Goal: Task Accomplishment & Management: Manage account settings

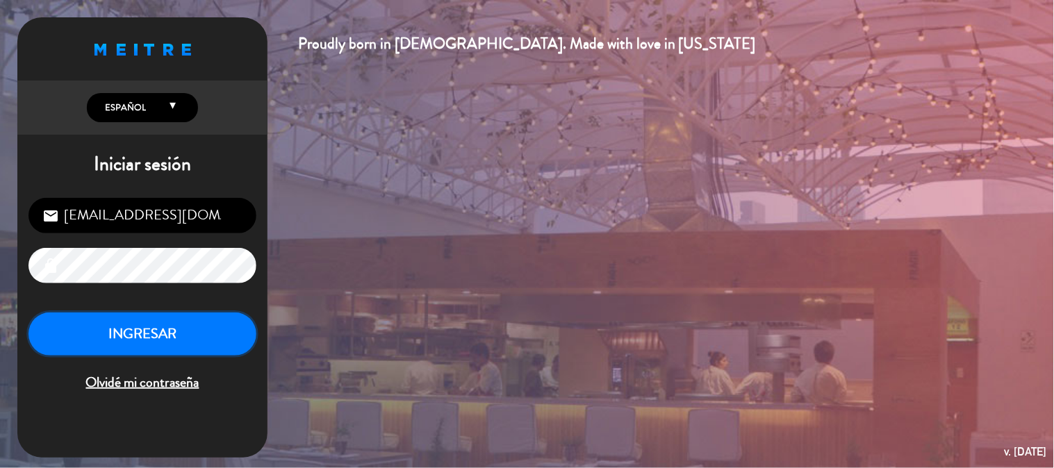
click at [188, 325] on button "INGRESAR" at bounding box center [142, 335] width 228 height 44
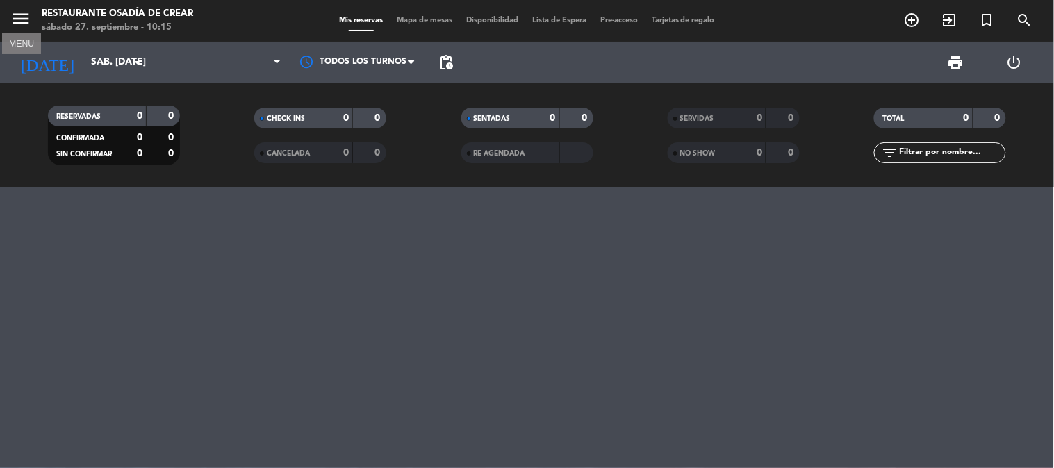
click at [18, 15] on icon "menu" at bounding box center [20, 18] width 21 height 21
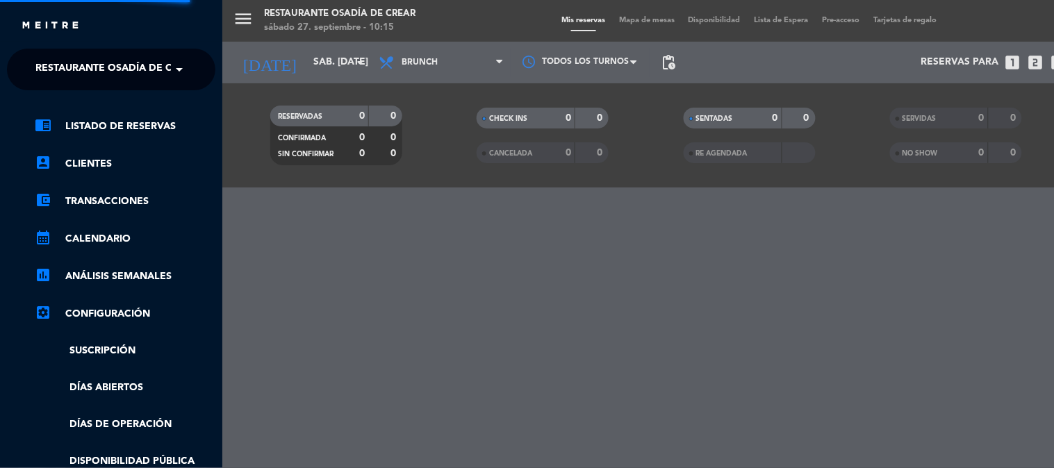
click at [65, 74] on span "Restaurante Osadía de Crear" at bounding box center [116, 69] width 163 height 29
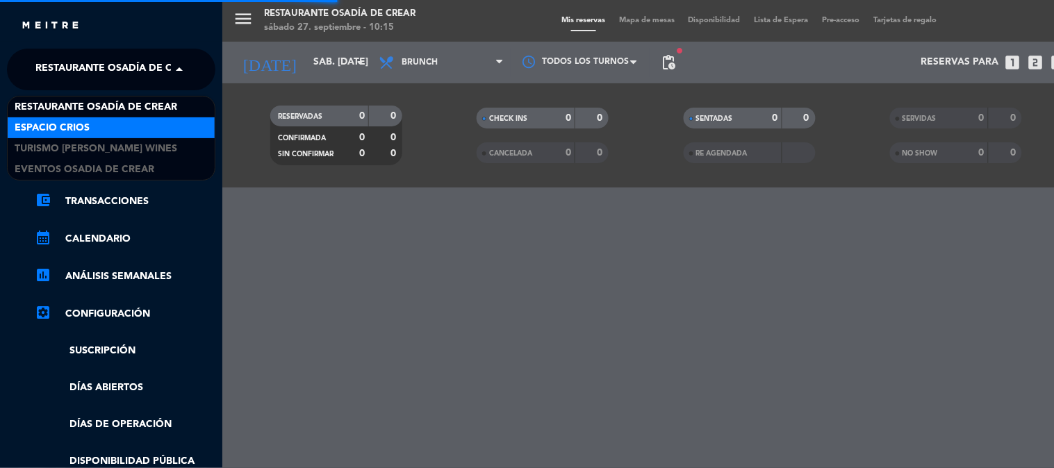
click at [90, 129] on div "Espacio Crios" at bounding box center [111, 127] width 207 height 21
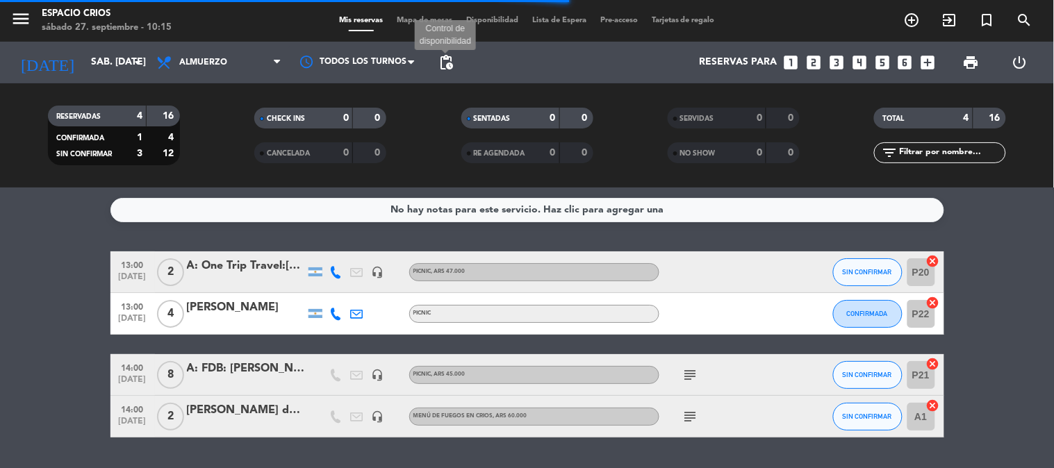
click at [441, 63] on span "pending_actions" at bounding box center [446, 62] width 17 height 17
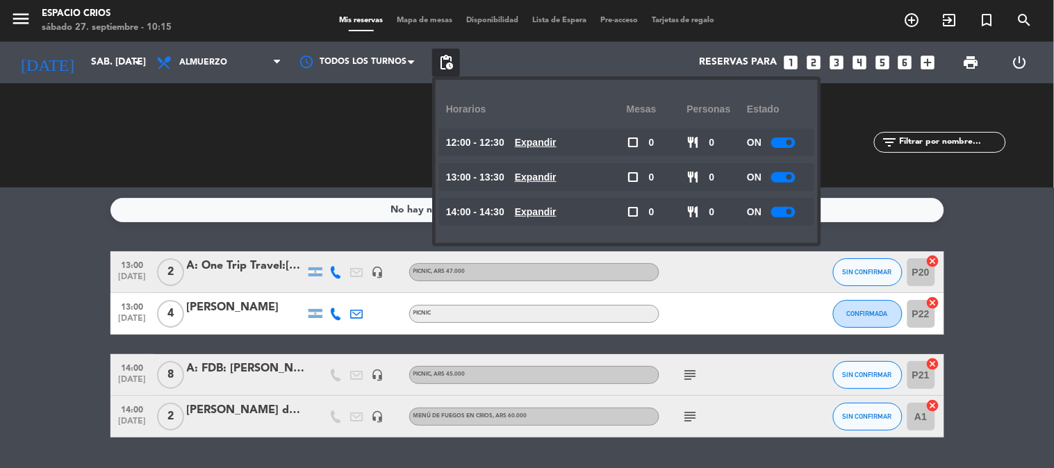
click at [790, 144] on span at bounding box center [790, 143] width 6 height 6
click at [788, 181] on div at bounding box center [784, 177] width 24 height 10
click at [783, 177] on div at bounding box center [784, 177] width 24 height 10
click at [783, 212] on div at bounding box center [784, 212] width 24 height 10
click at [789, 213] on span at bounding box center [790, 212] width 6 height 6
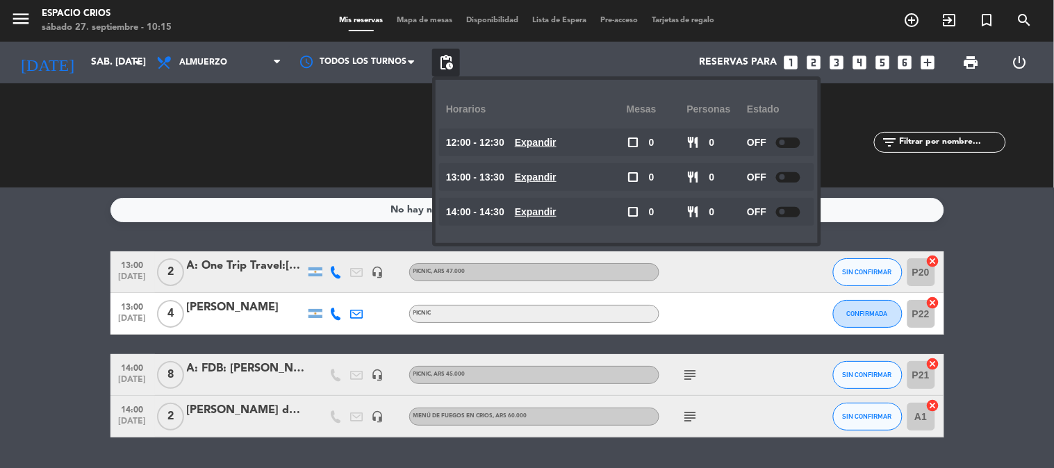
click at [995, 282] on bookings-row "13:00 [DATE] 2 A: One Trip Travel:[PERSON_NAME] headset_mic PICNIC , ARS 47.000…" at bounding box center [527, 345] width 1054 height 186
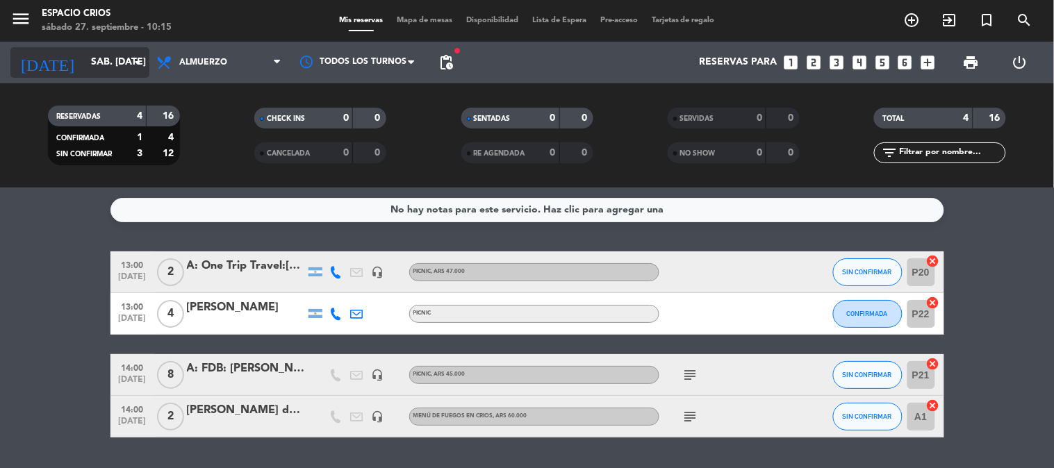
click at [84, 56] on input "sáb. [DATE]" at bounding box center [150, 62] width 132 height 25
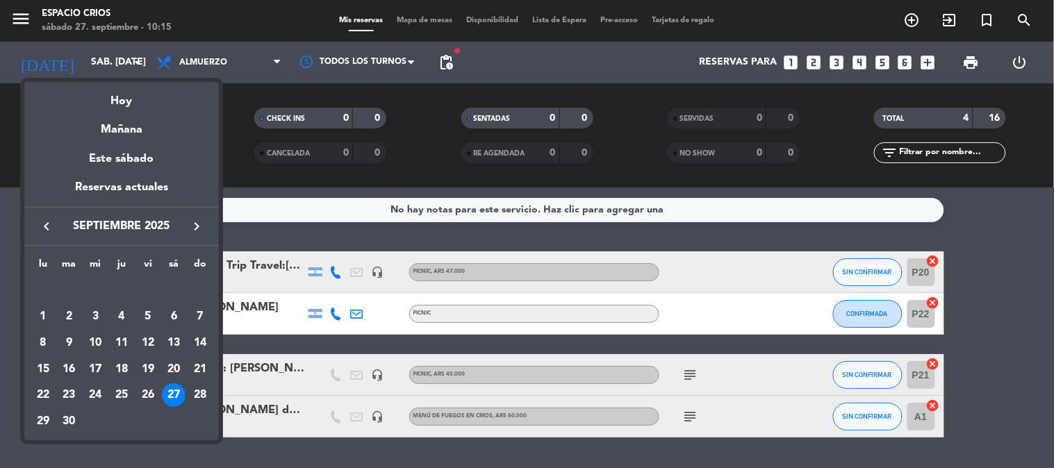
click at [243, 150] on div at bounding box center [527, 234] width 1054 height 468
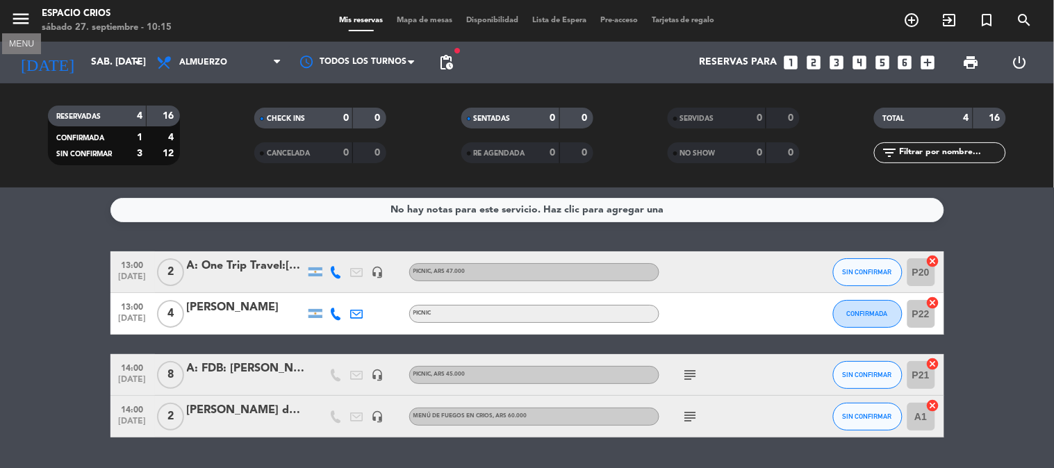
click at [10, 21] on icon "menu" at bounding box center [20, 18] width 21 height 21
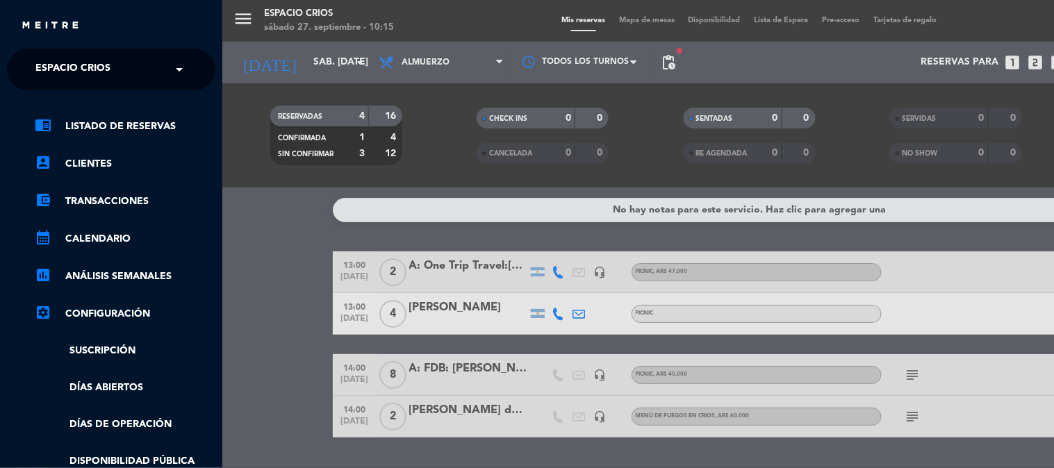
click at [134, 73] on input "text" at bounding box center [113, 70] width 170 height 31
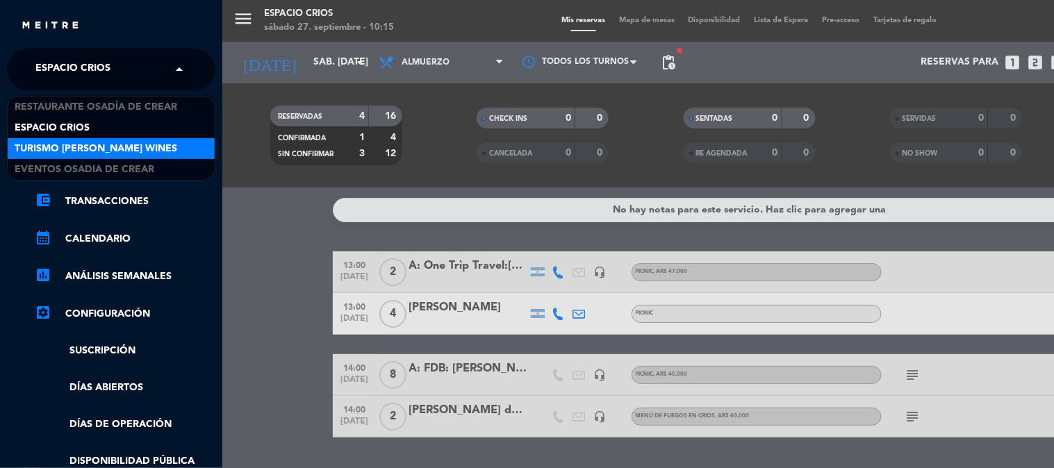
click at [134, 141] on span "Turismo [PERSON_NAME] Wines" at bounding box center [96, 149] width 163 height 16
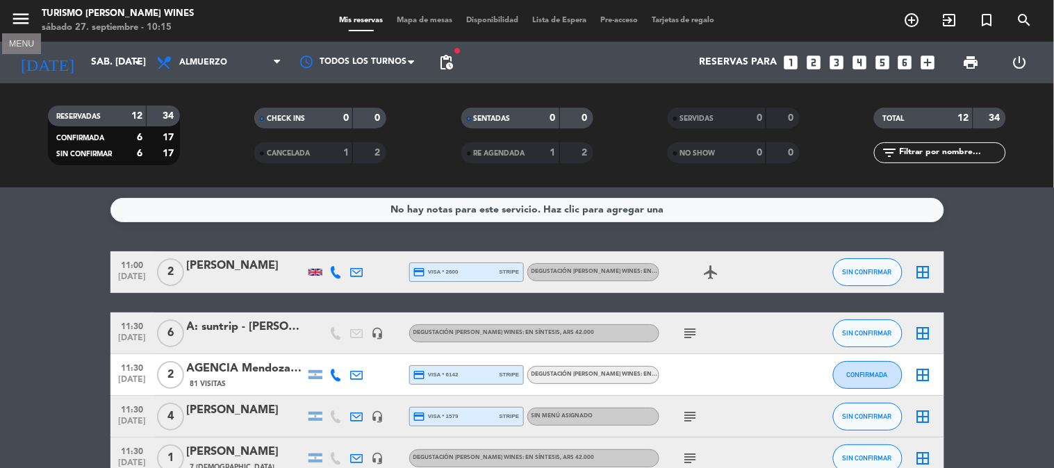
click at [24, 29] on button "menu" at bounding box center [20, 21] width 21 height 26
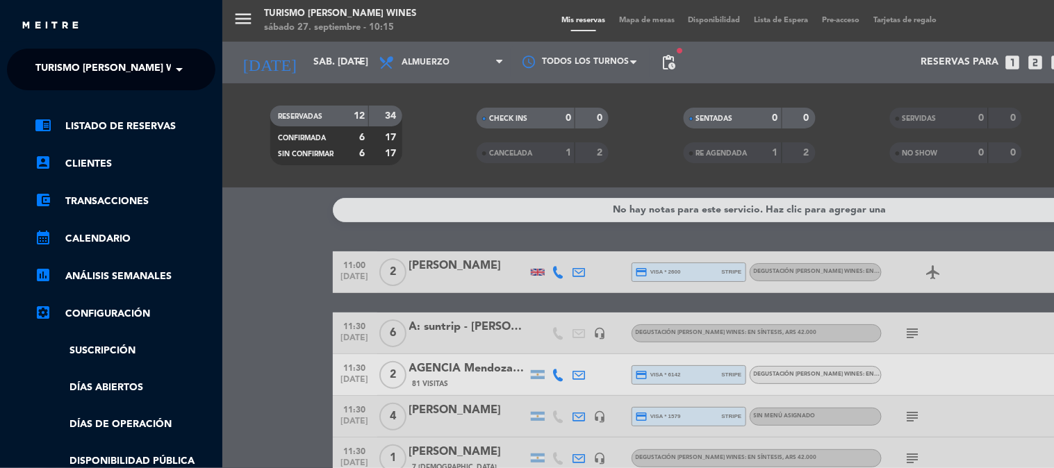
click at [73, 64] on span "Turismo [PERSON_NAME] Wines" at bounding box center [116, 69] width 163 height 29
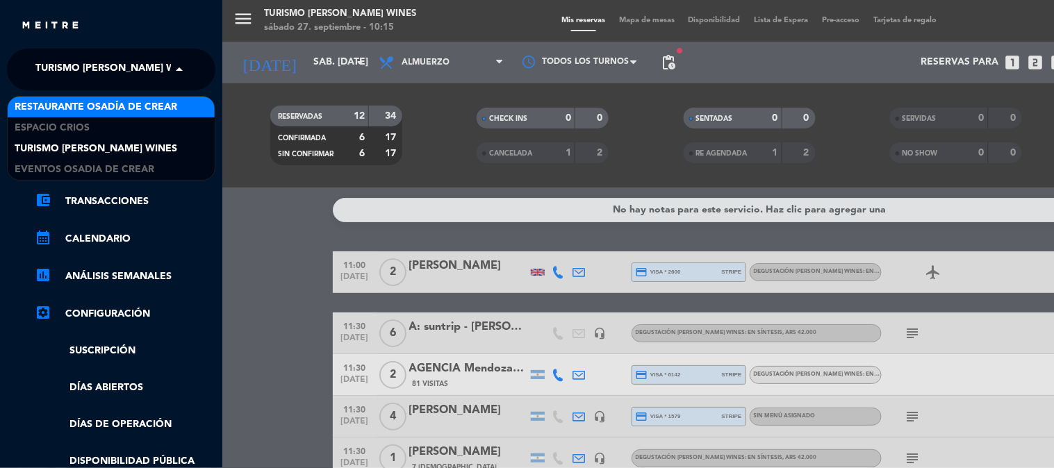
click at [117, 113] on span "Restaurante Osadía de Crear" at bounding box center [96, 107] width 163 height 16
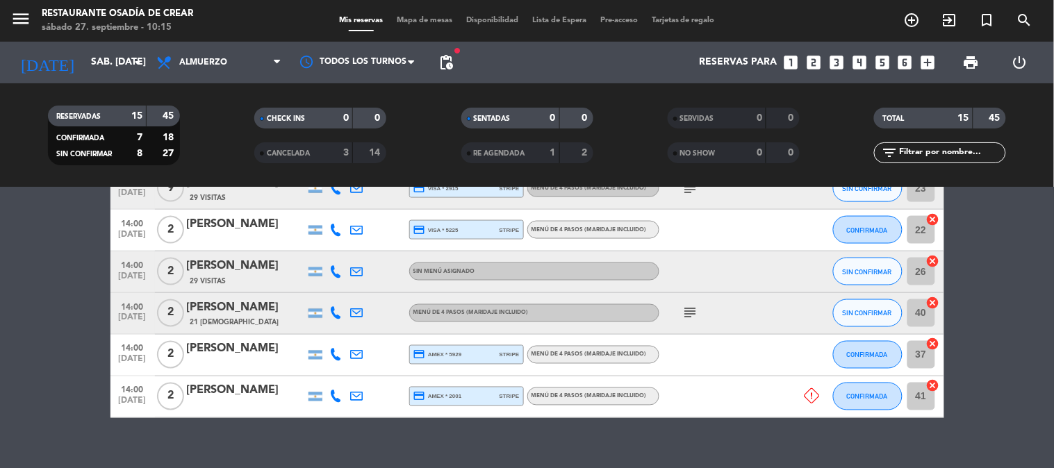
scroll to position [571, 0]
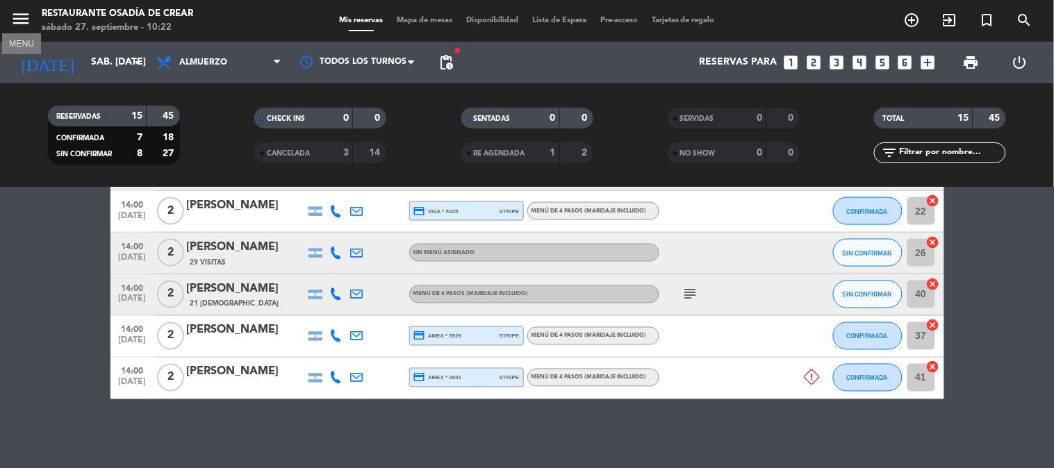
click at [24, 17] on icon "menu" at bounding box center [20, 18] width 21 height 21
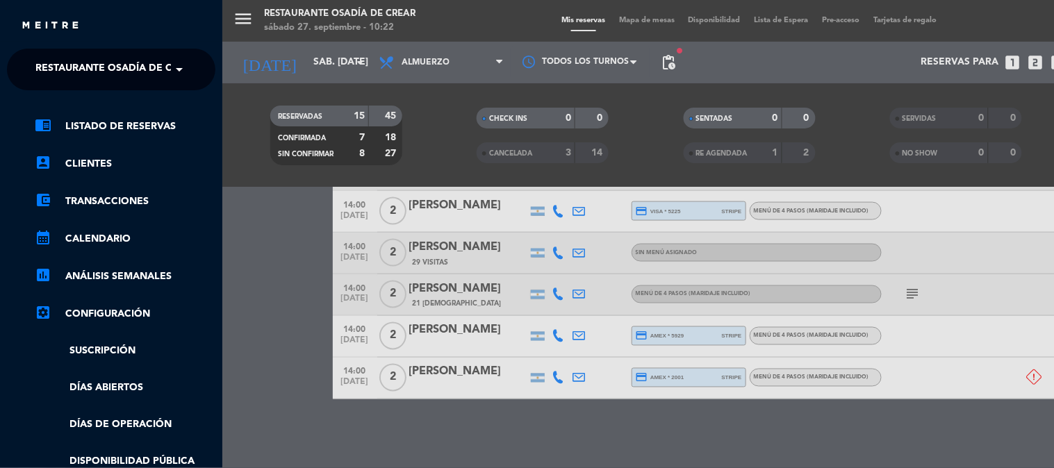
click at [67, 79] on span "Restaurante Osadía de Crear" at bounding box center [116, 69] width 163 height 29
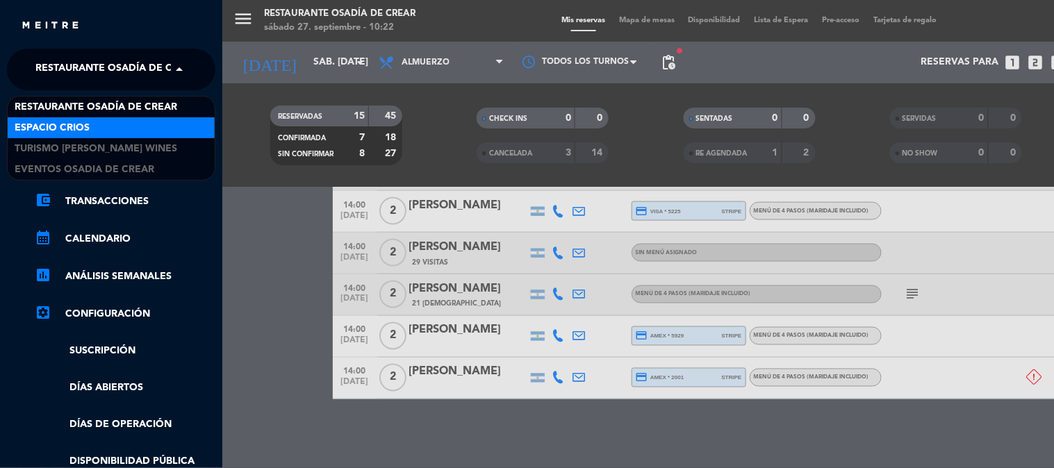
click at [95, 121] on div "Espacio Crios" at bounding box center [111, 127] width 207 height 21
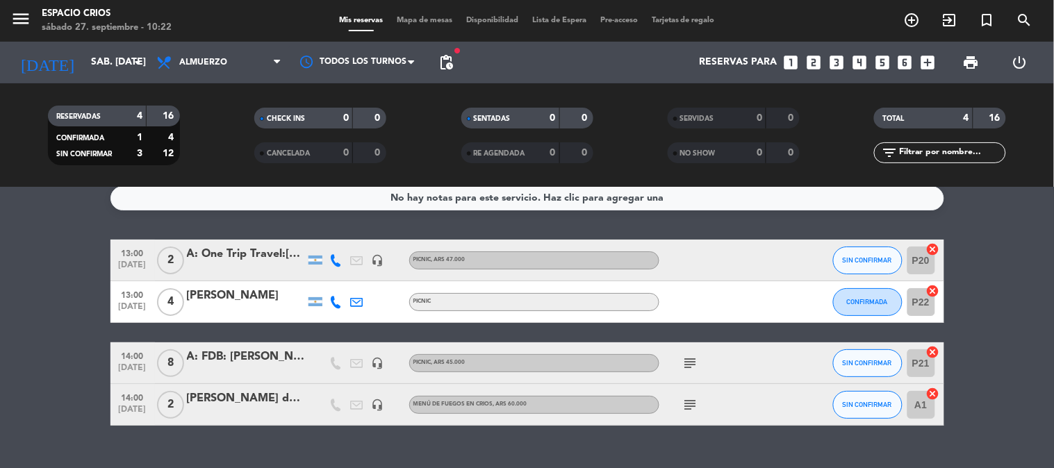
scroll to position [0, 0]
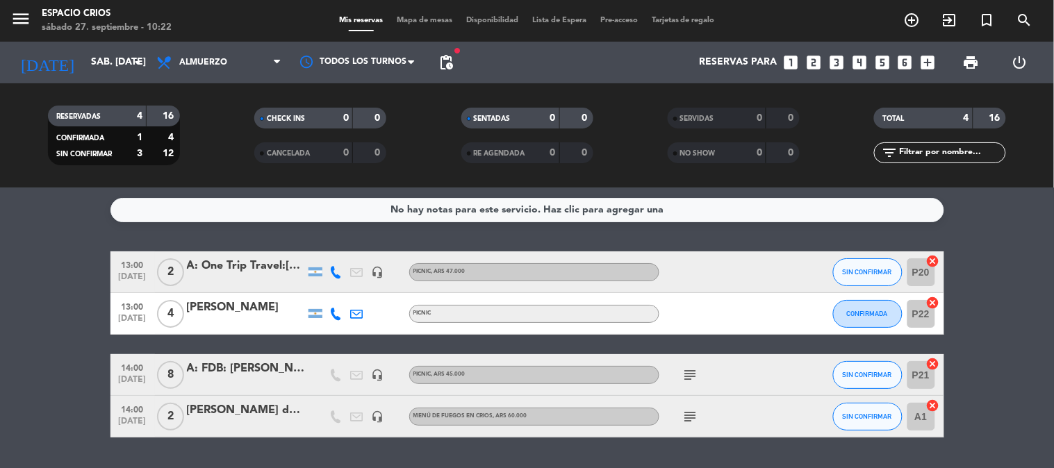
click at [448, 72] on span "pending_actions" at bounding box center [446, 63] width 28 height 28
click at [447, 54] on span "pending_actions" at bounding box center [446, 62] width 17 height 17
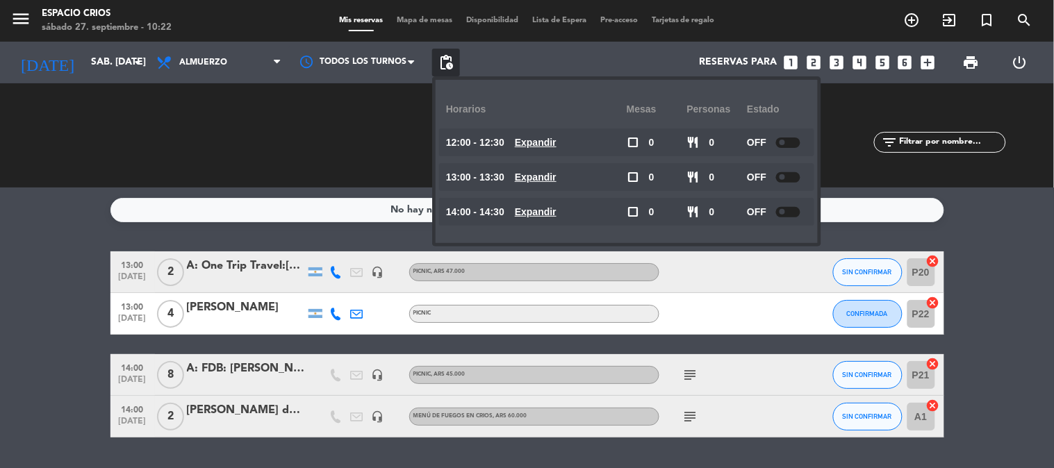
click at [780, 141] on span at bounding box center [783, 143] width 6 height 6
click at [781, 165] on div "OFF" at bounding box center [777, 177] width 60 height 28
click at [782, 174] on span at bounding box center [783, 177] width 6 height 6
click at [782, 212] on span at bounding box center [783, 212] width 6 height 6
click at [787, 176] on div at bounding box center [788, 177] width 24 height 10
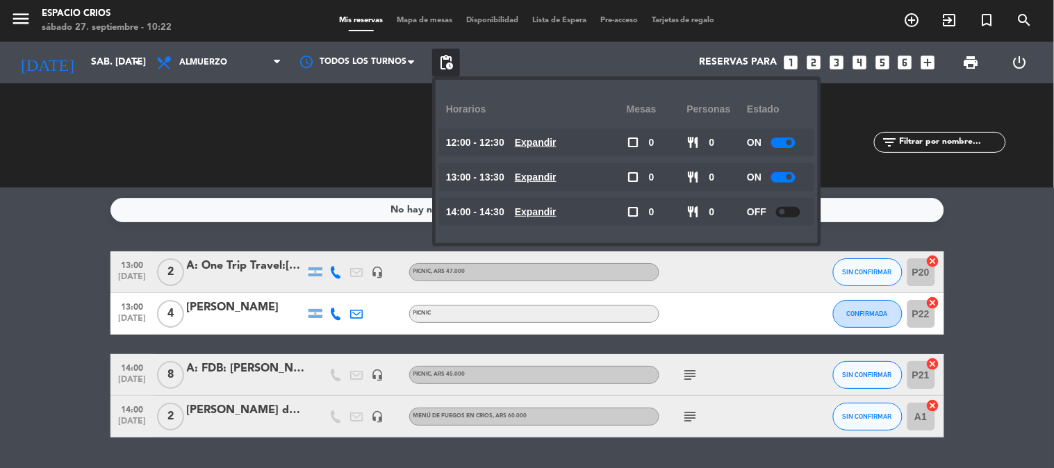
click at [783, 211] on span at bounding box center [783, 212] width 6 height 6
click at [786, 210] on div at bounding box center [788, 212] width 24 height 10
click at [142, 160] on div "RESERVADAS 4 16 CONFIRMADA 1 4 SIN CONFIRMAR 3 12" at bounding box center [113, 135] width 206 height 76
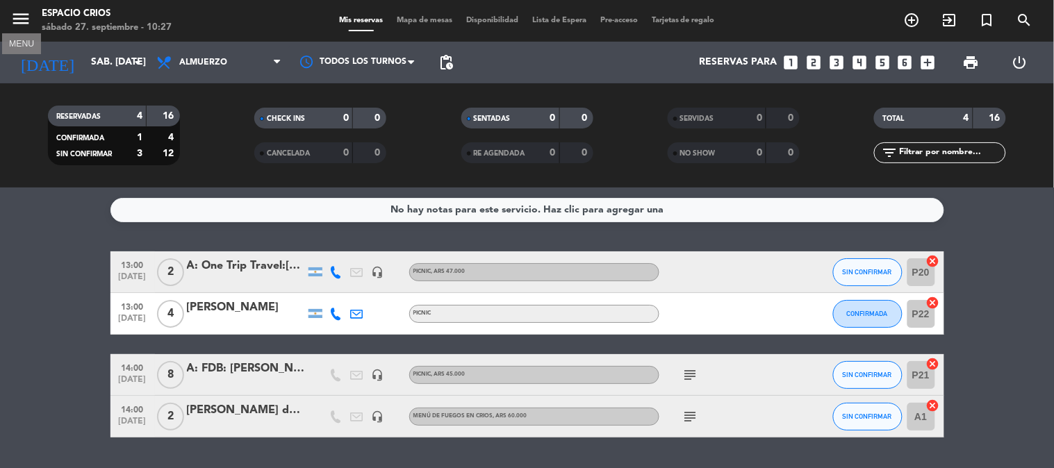
click at [17, 26] on icon "menu" at bounding box center [20, 18] width 21 height 21
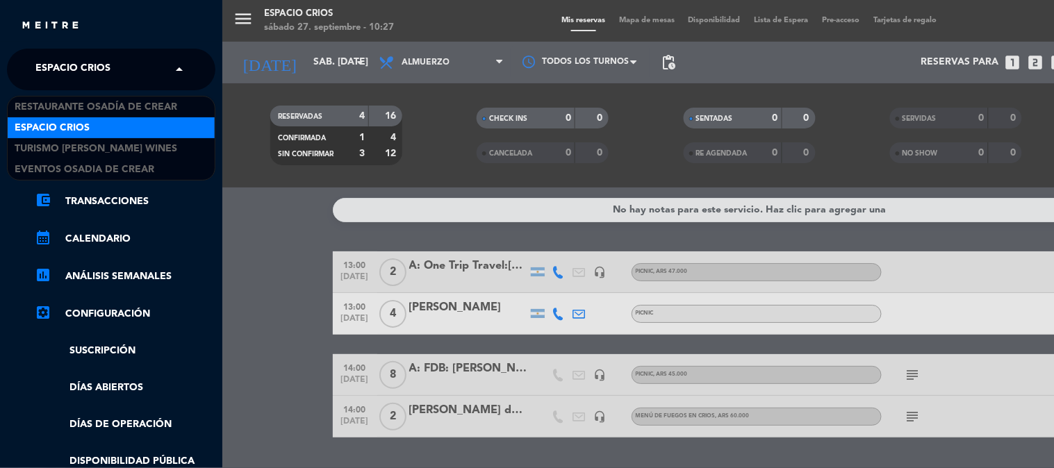
click at [70, 76] on span "Espacio Crios" at bounding box center [72, 69] width 75 height 29
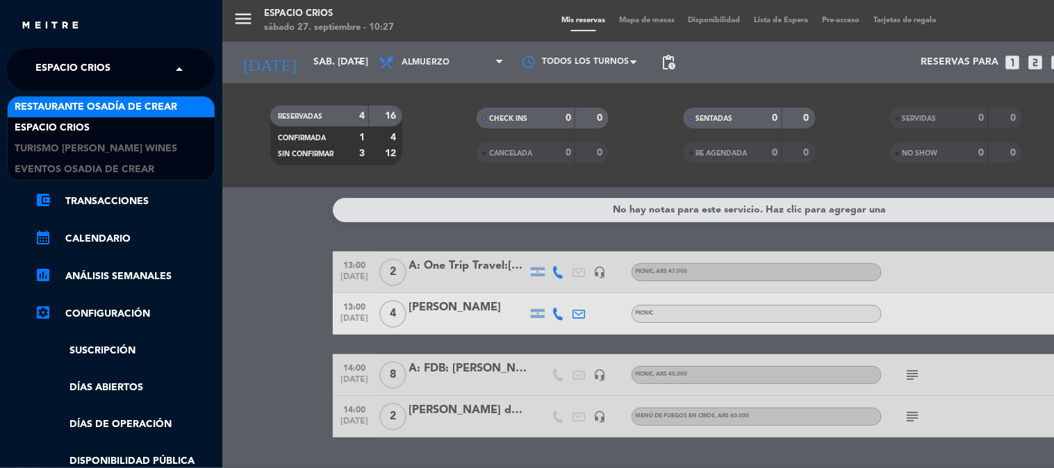
click at [130, 114] on span "Restaurante Osadía de Crear" at bounding box center [96, 107] width 163 height 16
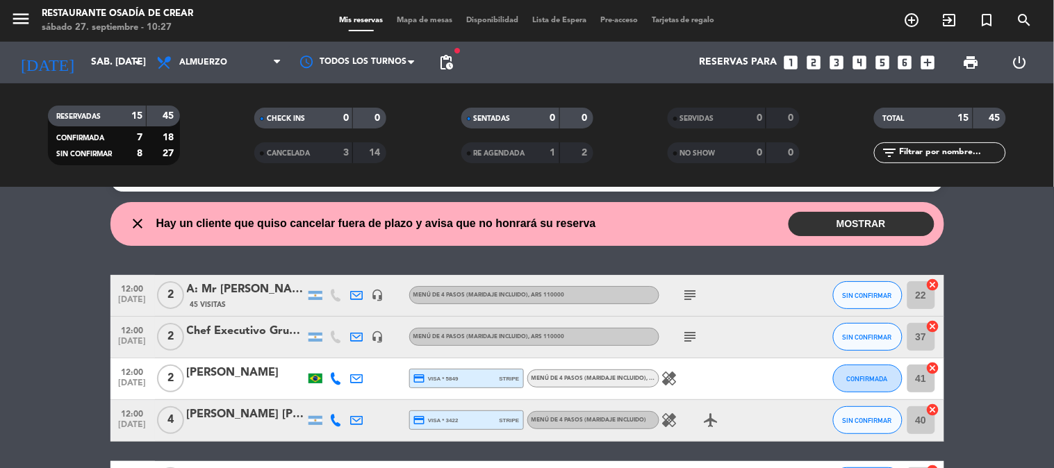
scroll to position [30, 0]
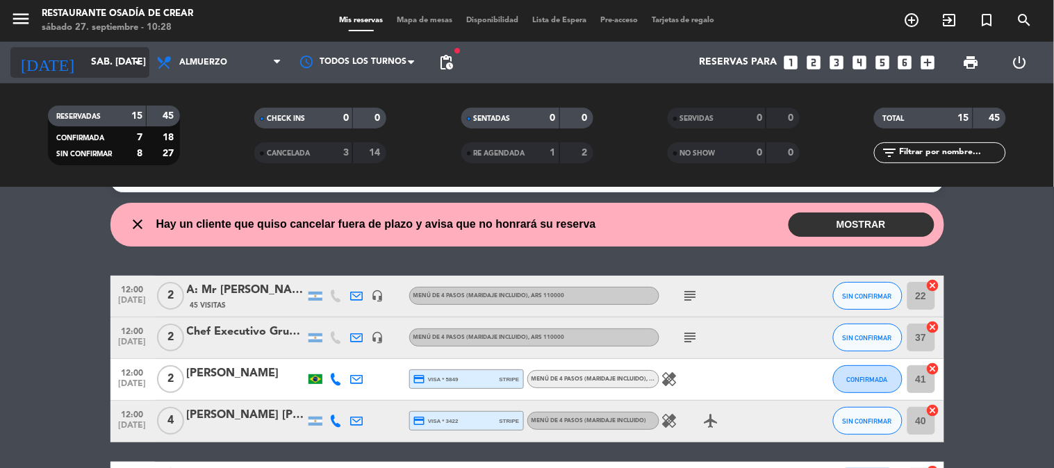
click at [94, 65] on input "sáb. [DATE]" at bounding box center [150, 62] width 132 height 25
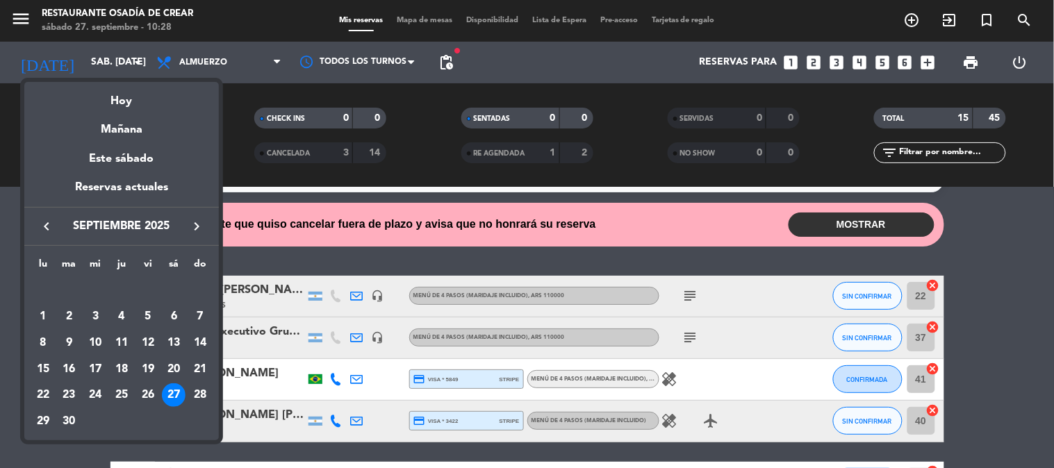
click at [204, 221] on icon "keyboard_arrow_right" at bounding box center [196, 226] width 17 height 17
click at [179, 341] on div "11" at bounding box center [174, 344] width 24 height 24
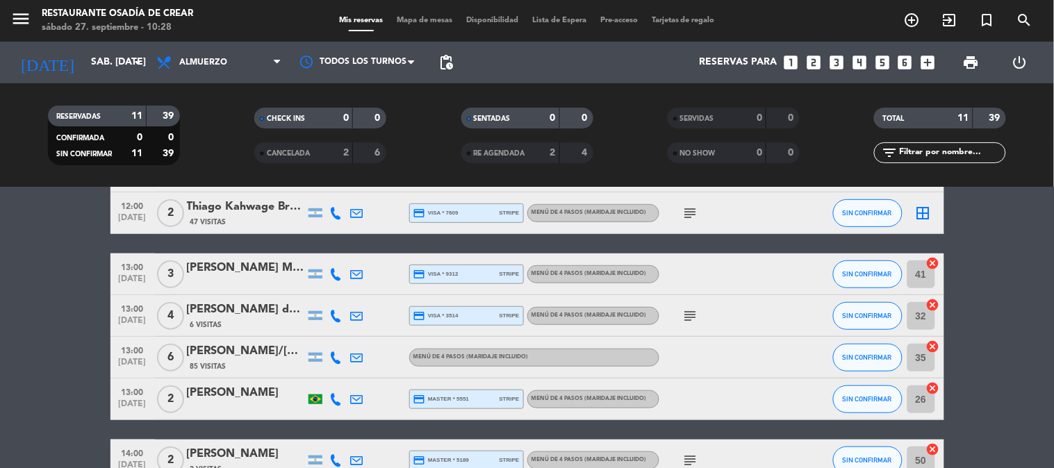
scroll to position [338, 0]
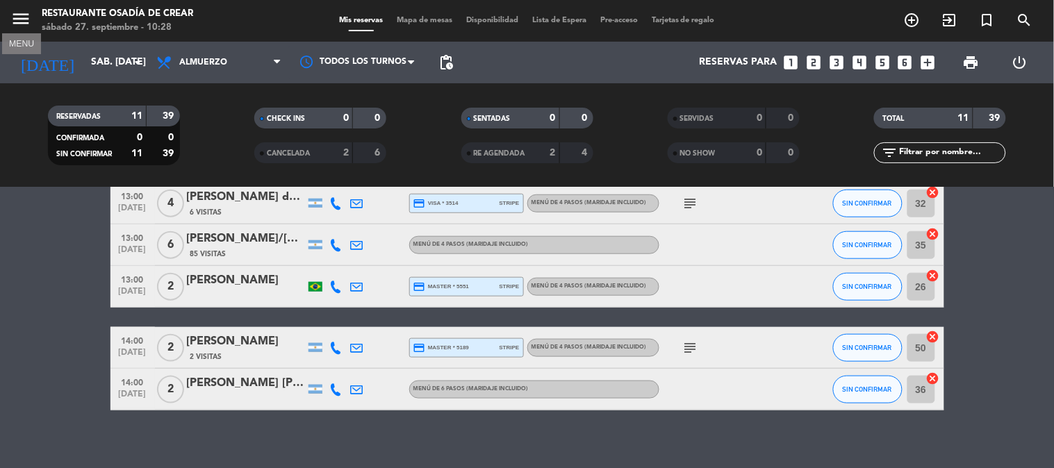
click at [22, 17] on icon "menu" at bounding box center [20, 18] width 21 height 21
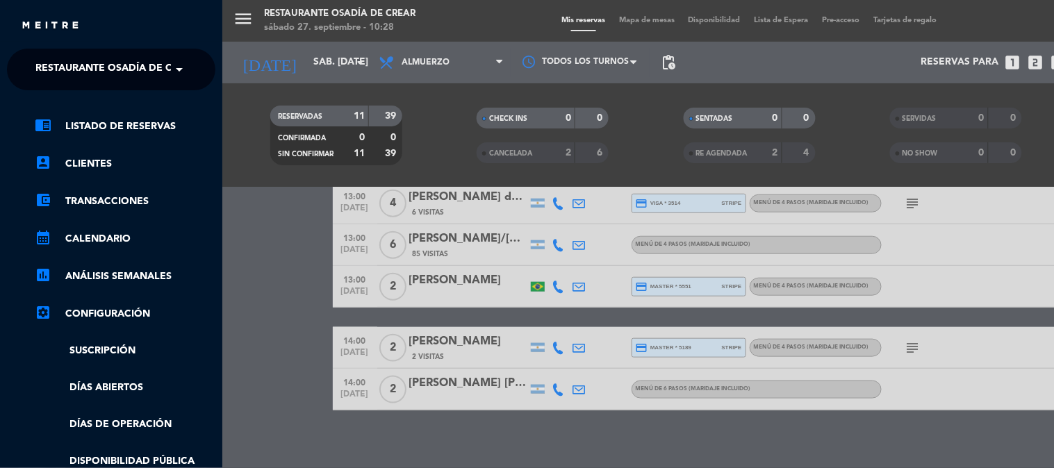
click at [83, 74] on span "Restaurante Osadía de Crear" at bounding box center [116, 69] width 163 height 29
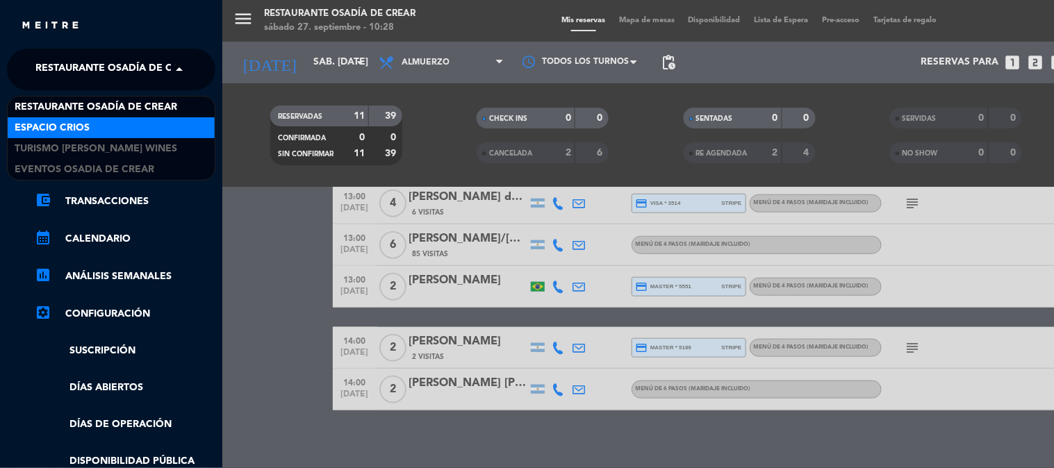
click at [92, 122] on div "Espacio Crios" at bounding box center [111, 127] width 207 height 21
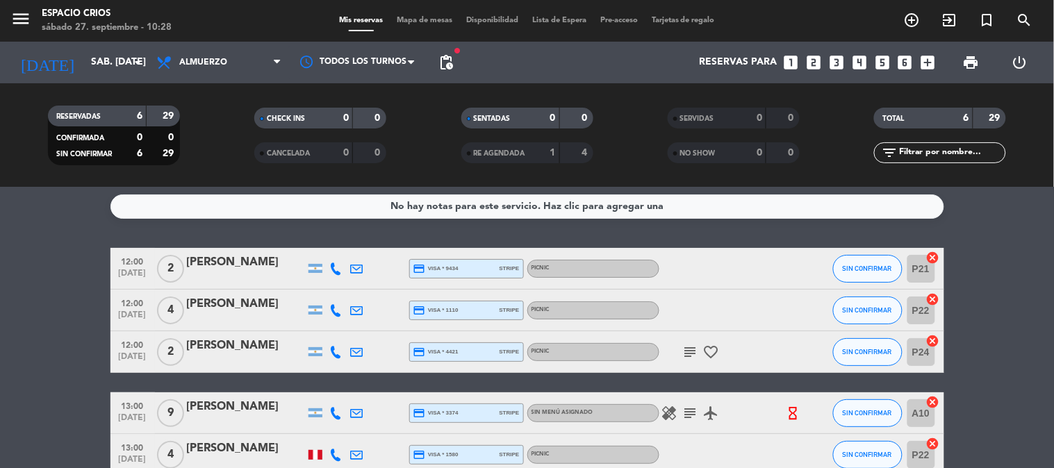
scroll to position [0, 0]
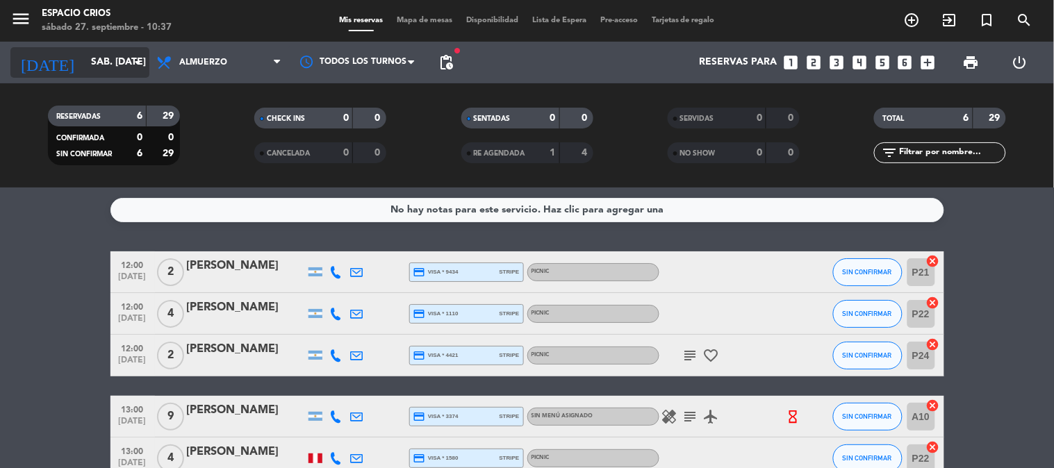
click at [119, 58] on input "sáb. [DATE]" at bounding box center [150, 62] width 132 height 25
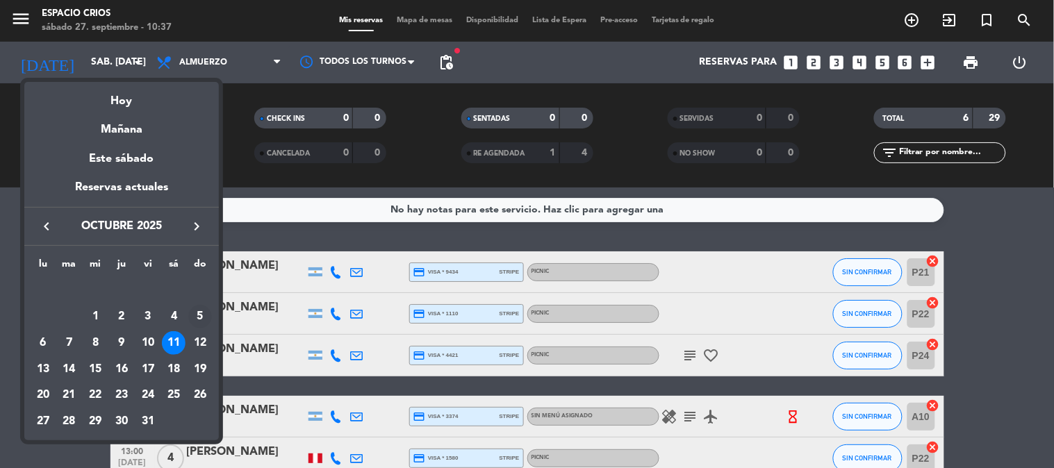
click at [204, 317] on div "5" at bounding box center [200, 317] width 24 height 24
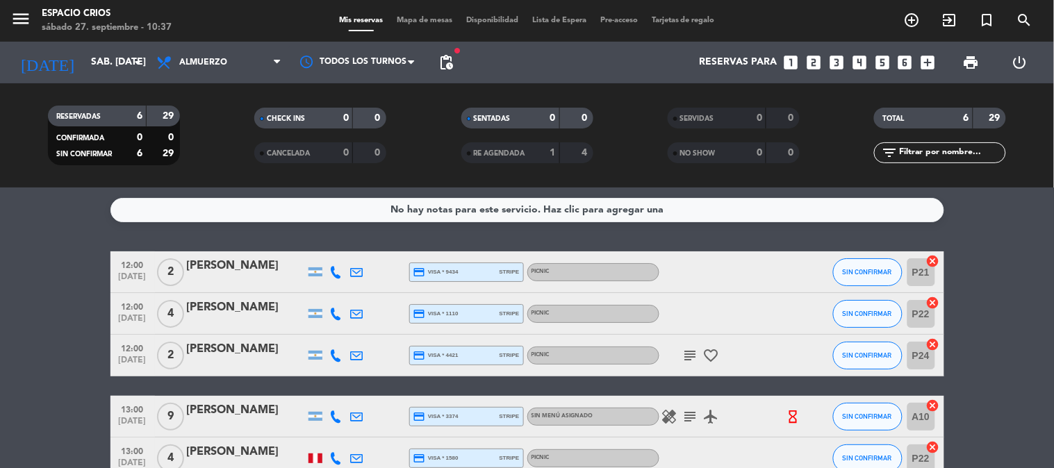
type input "dom. [DATE]"
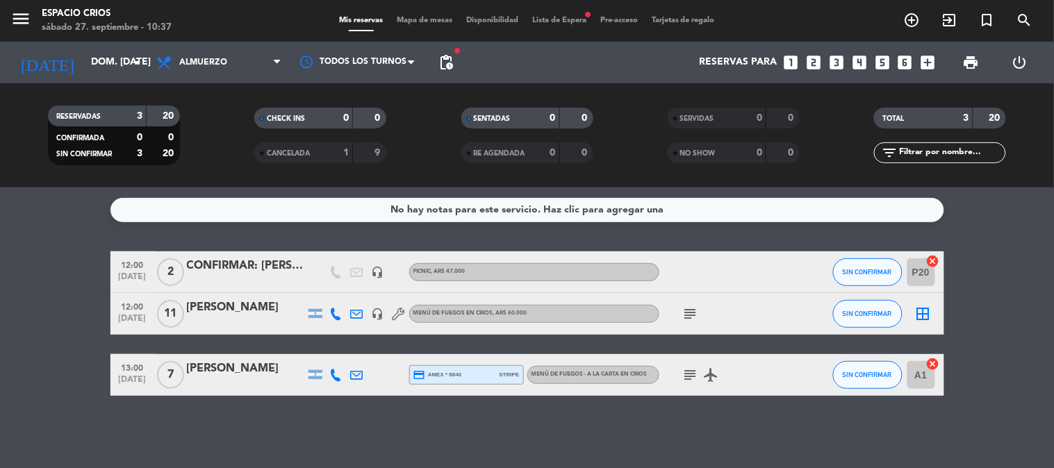
click at [559, 24] on div "Mis reservas Mapa de mesas Disponibilidad Lista de Espera fiber_manual_record P…" at bounding box center [527, 21] width 390 height 13
click at [559, 21] on span "Lista de Espera fiber_manual_record" at bounding box center [559, 21] width 68 height 8
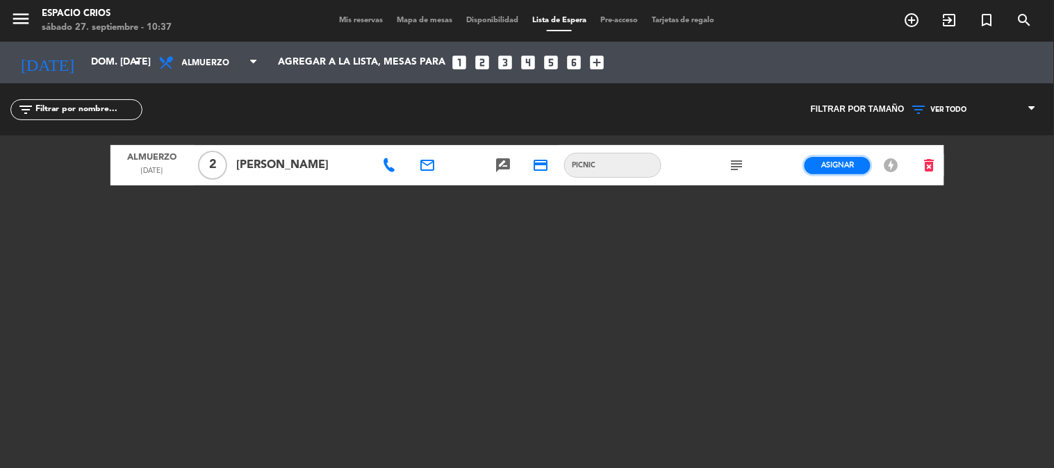
click at [857, 163] on button "Asignar" at bounding box center [838, 165] width 66 height 17
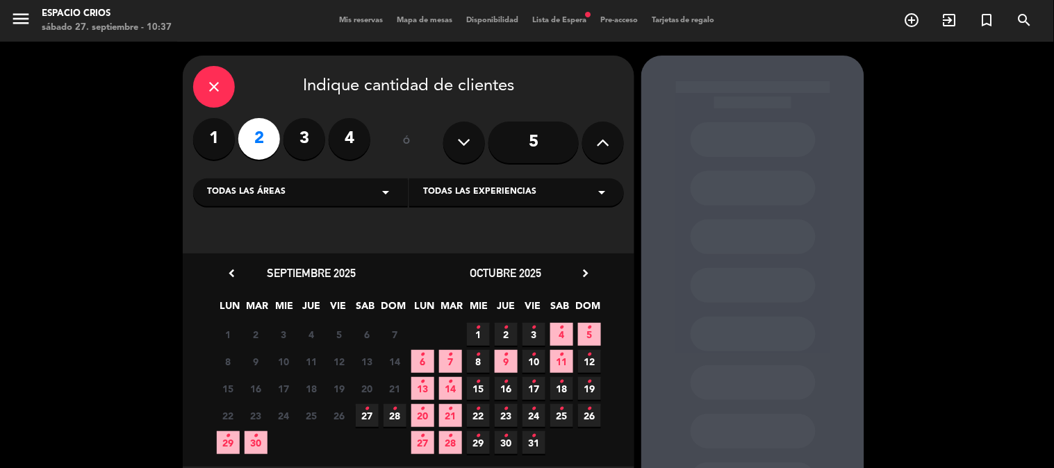
click at [227, 83] on div "close" at bounding box center [214, 87] width 42 height 42
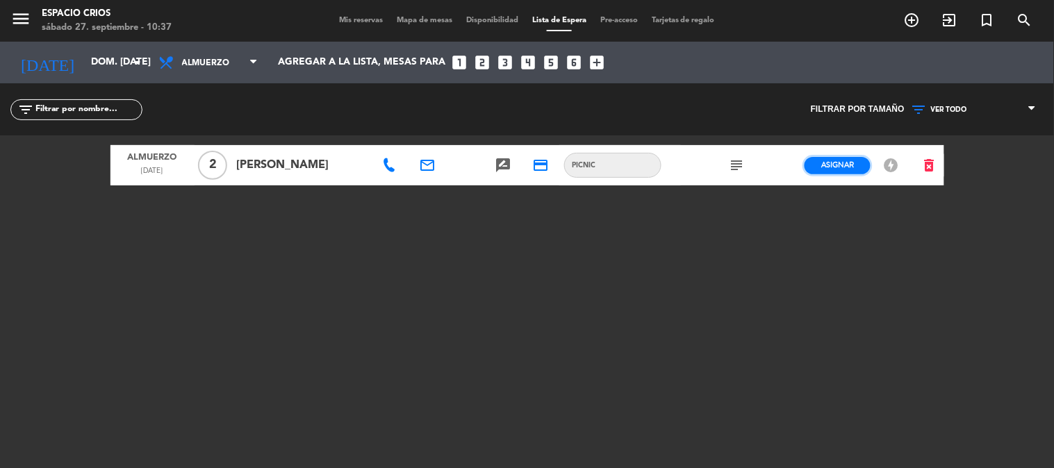
click at [826, 163] on span "Asignar" at bounding box center [838, 165] width 33 height 10
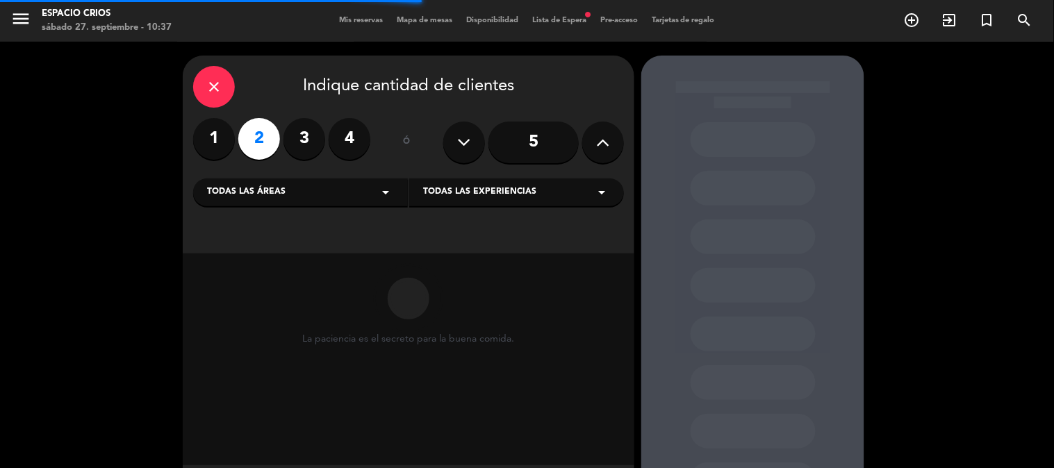
click at [341, 195] on div "Todas las áreas arrow_drop_down" at bounding box center [300, 193] width 215 height 28
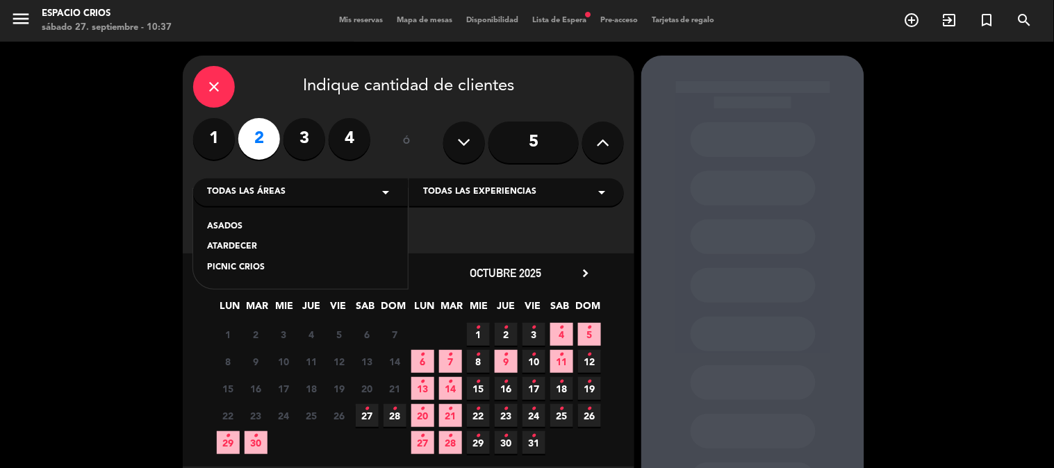
click at [323, 272] on div "PICNIC CRIOS" at bounding box center [300, 268] width 187 height 14
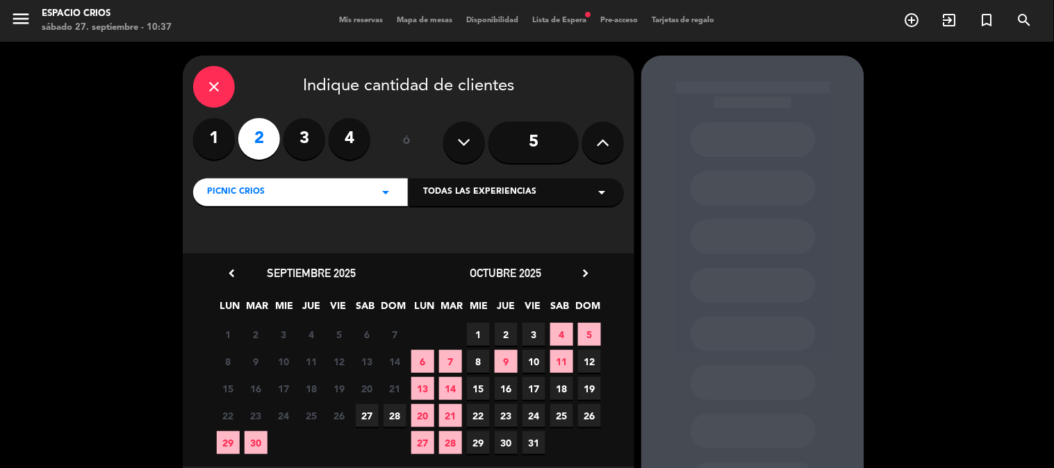
click at [593, 334] on span "5" at bounding box center [589, 334] width 23 height 23
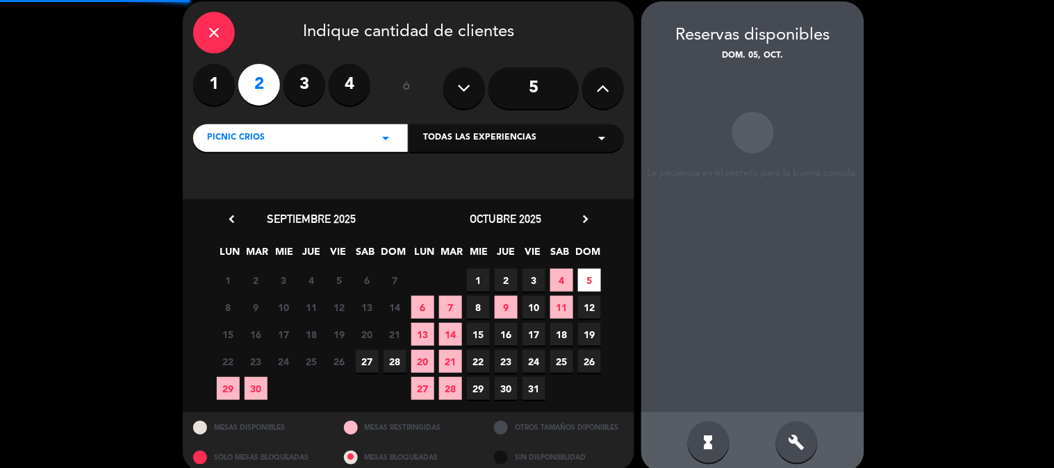
scroll to position [56, 0]
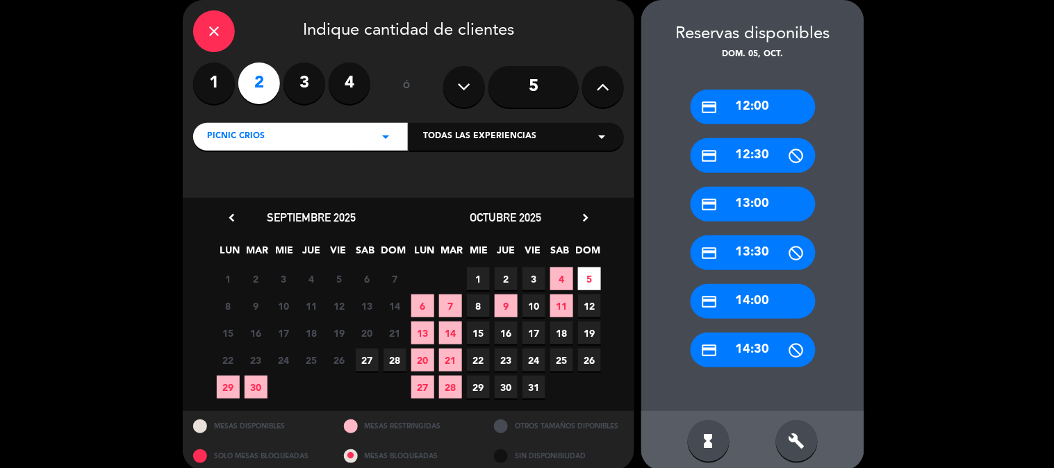
click at [756, 206] on div "credit_card 13:00" at bounding box center [753, 204] width 125 height 35
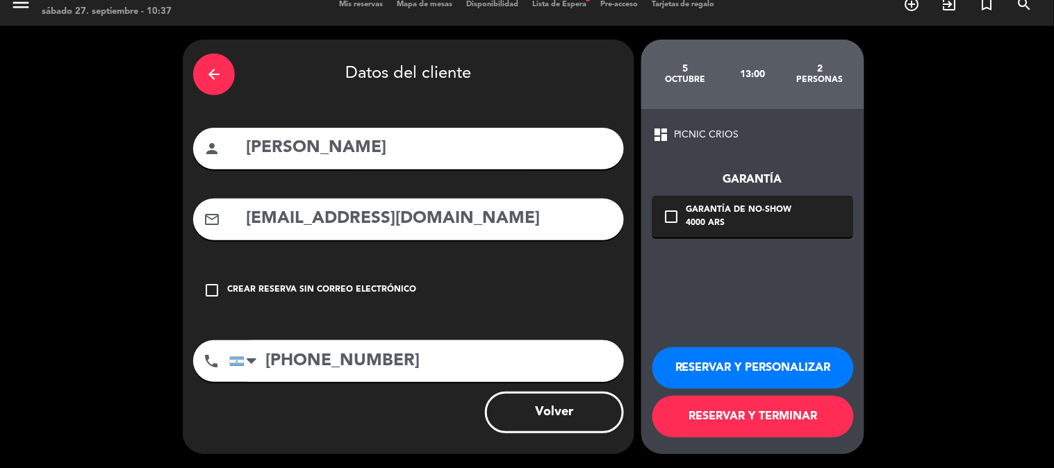
scroll to position [15, 0]
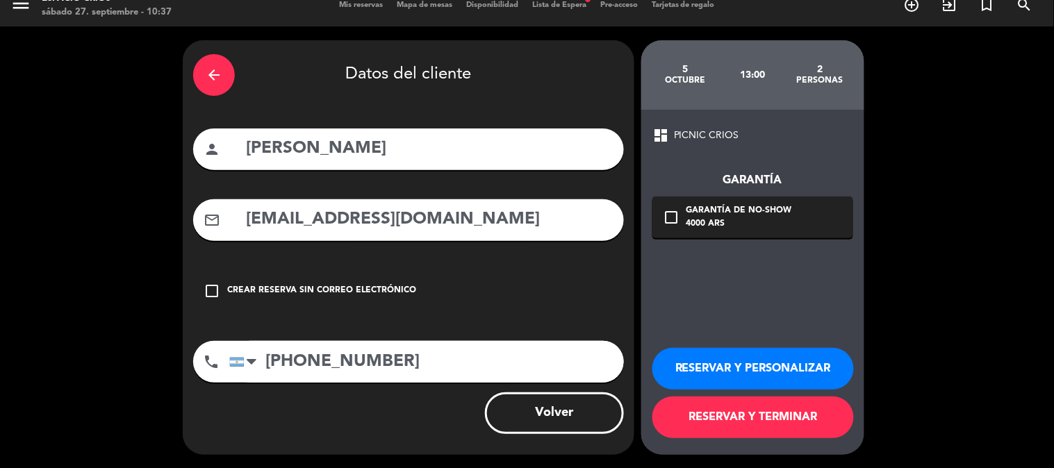
click at [671, 220] on icon "check_box_outline_blank" at bounding box center [671, 217] width 17 height 17
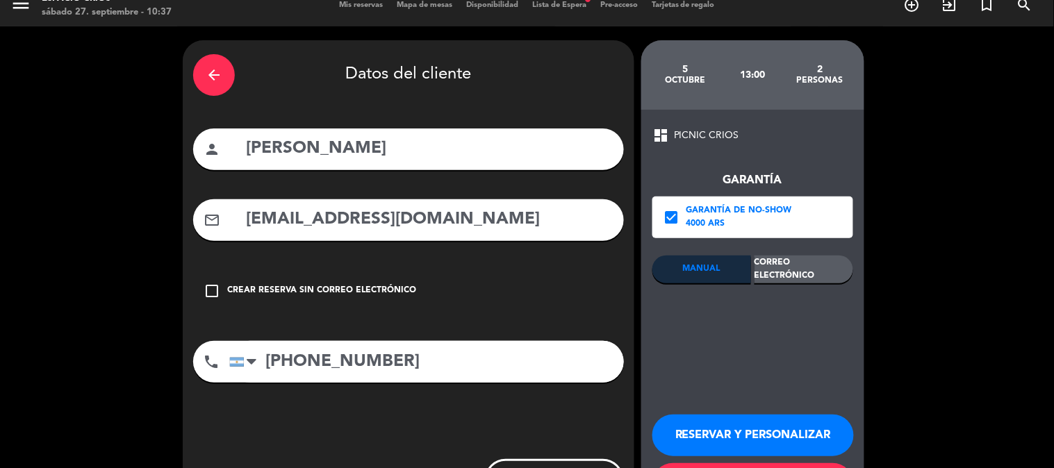
scroll to position [56, 0]
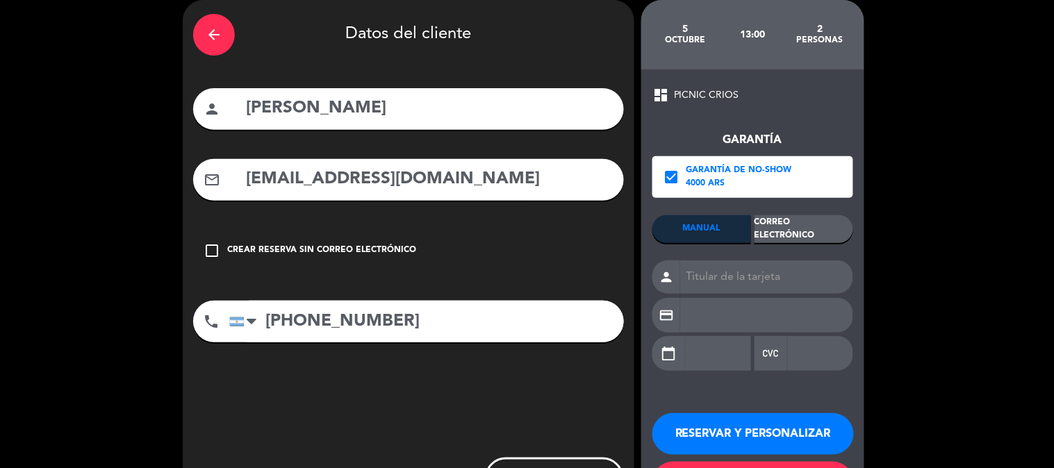
click at [794, 238] on div "Correo Electrónico" at bounding box center [804, 229] width 99 height 28
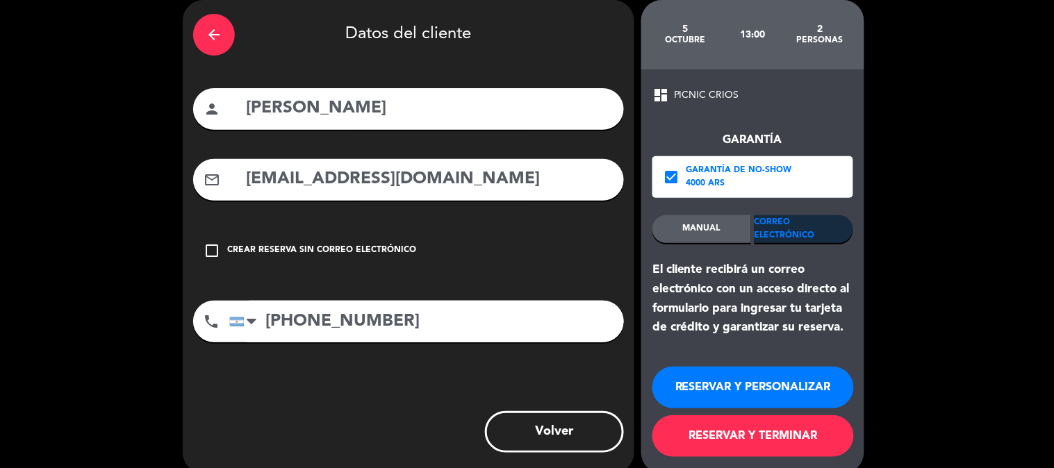
click at [751, 434] on button "RESERVAR Y TERMINAR" at bounding box center [754, 437] width 202 height 42
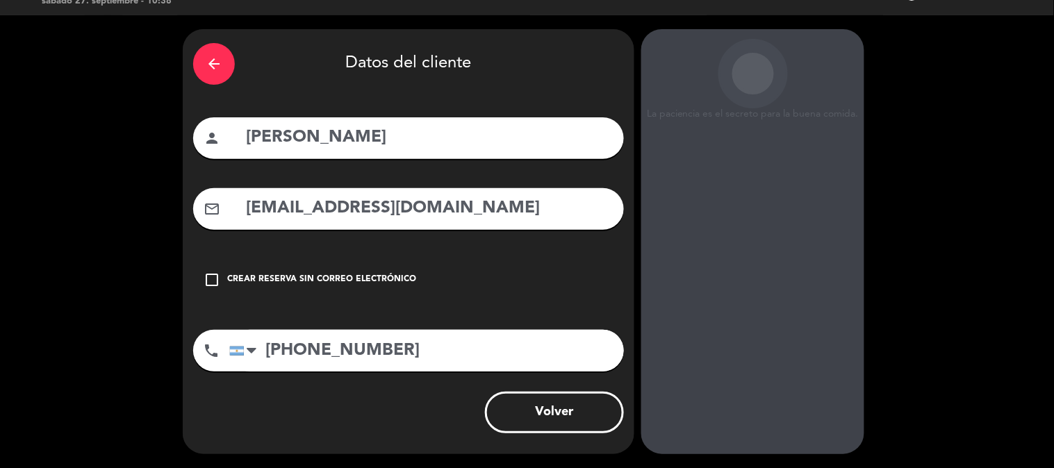
scroll to position [26, 0]
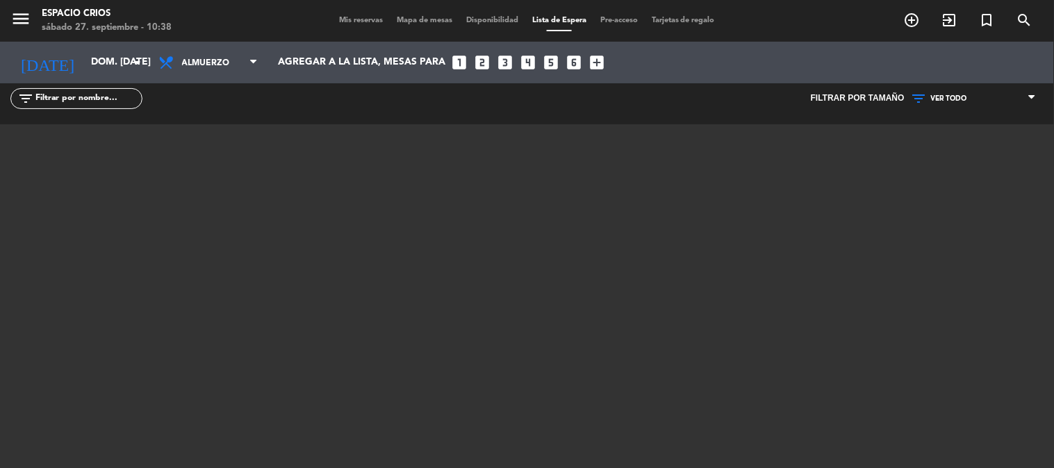
scroll to position [15, 0]
click at [24, 15] on icon "menu" at bounding box center [20, 18] width 21 height 21
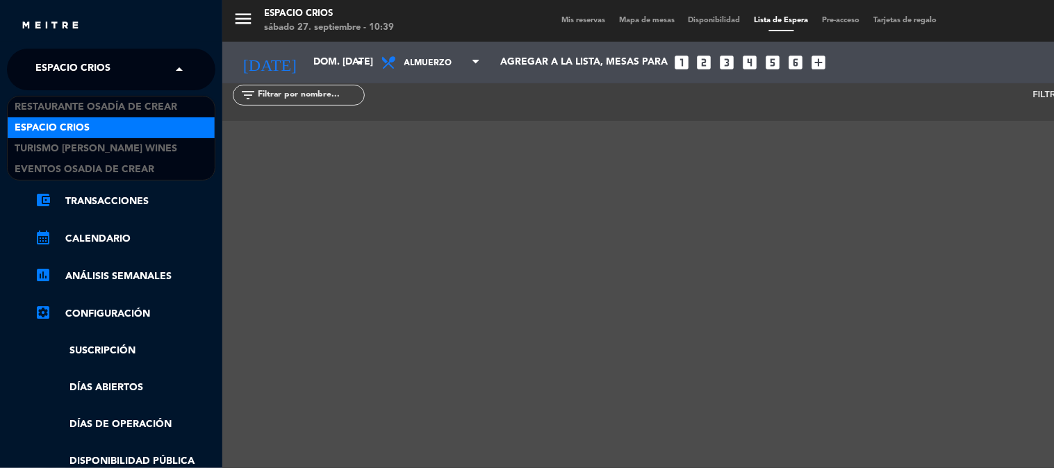
click at [59, 61] on span "Espacio Crios" at bounding box center [72, 69] width 75 height 29
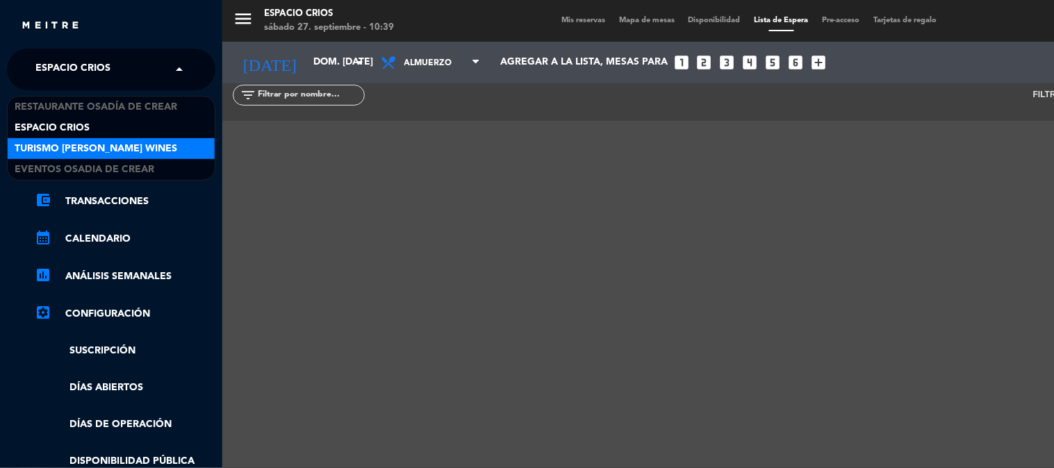
click at [83, 150] on span "Turismo [PERSON_NAME] Wines" at bounding box center [96, 149] width 163 height 16
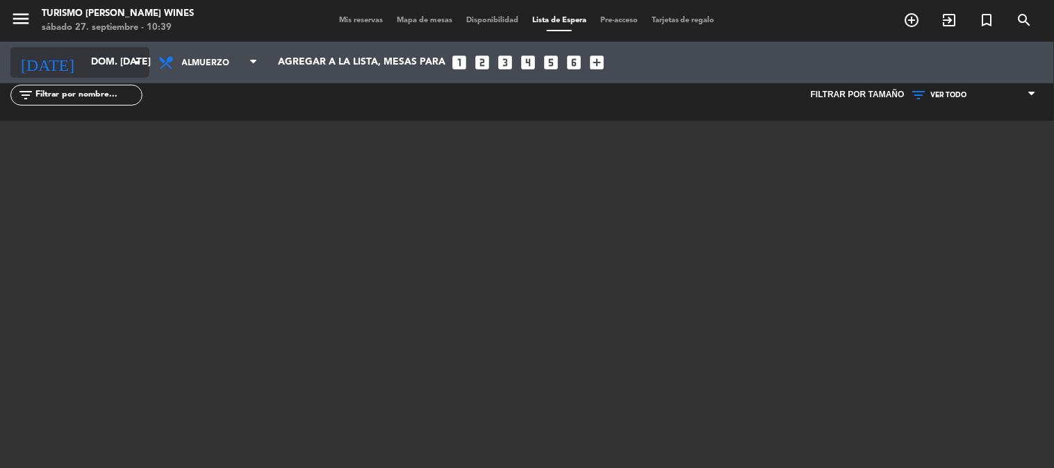
click at [98, 58] on input "dom. [DATE]" at bounding box center [150, 62] width 132 height 25
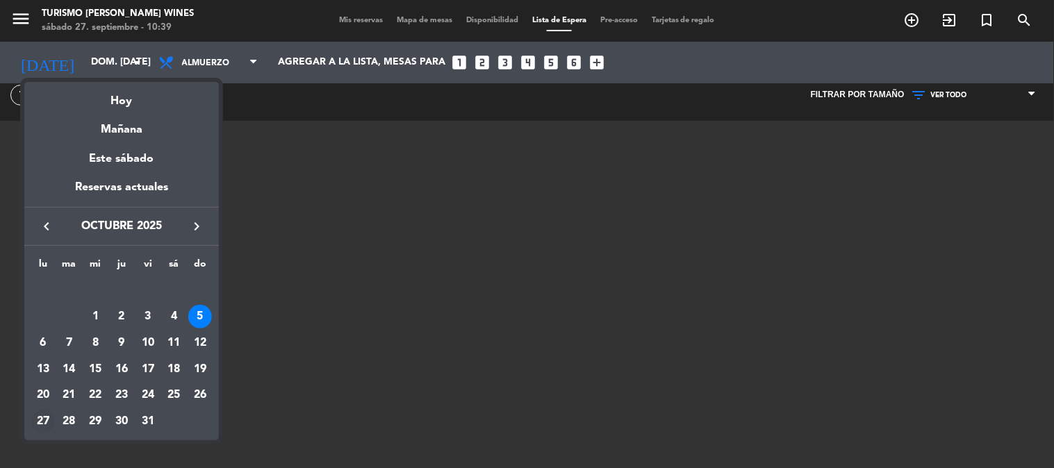
click at [44, 423] on div "27" at bounding box center [43, 422] width 24 height 24
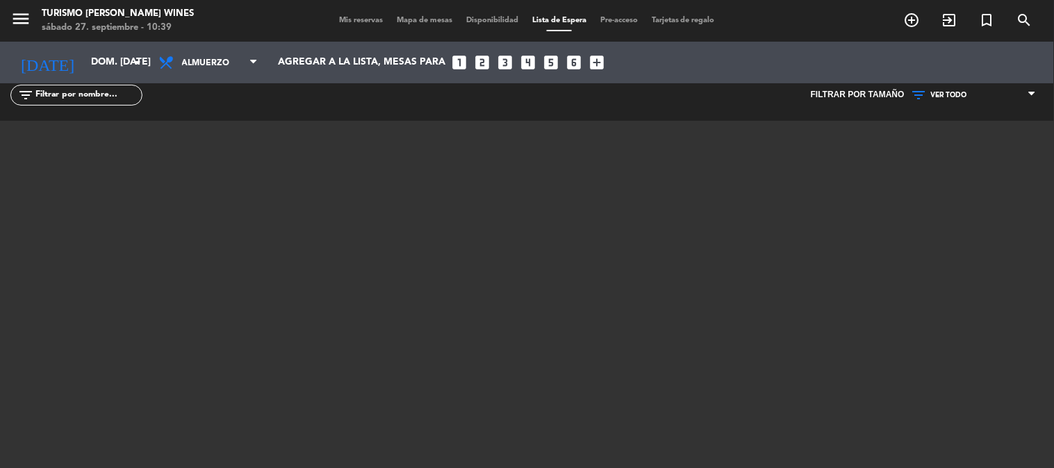
type input "lun. [DATE]"
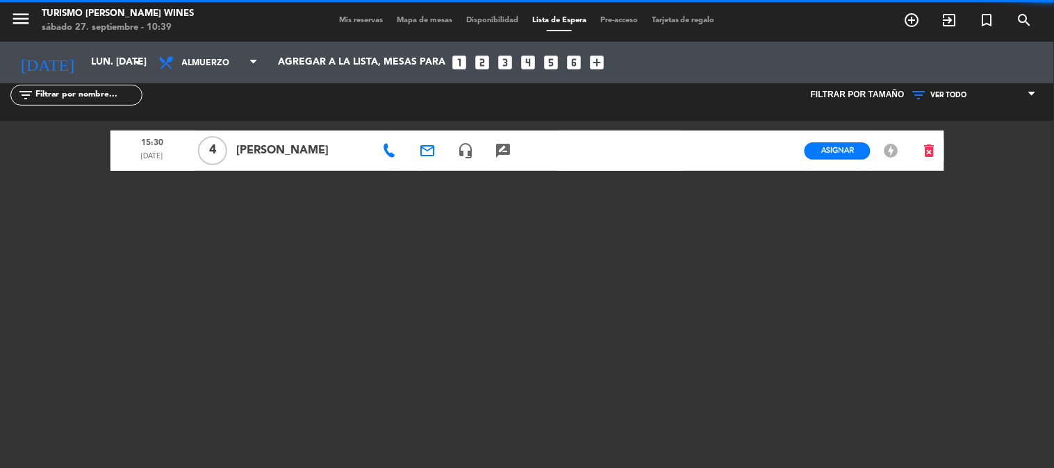
click at [377, 19] on span "Mis reservas" at bounding box center [361, 21] width 58 height 8
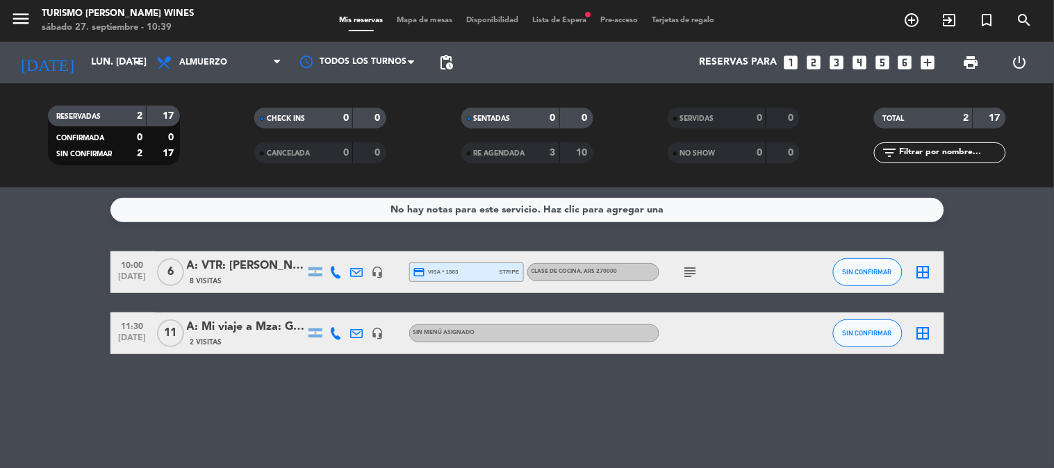
click at [579, 22] on span "Lista de Espera fiber_manual_record" at bounding box center [559, 21] width 68 height 8
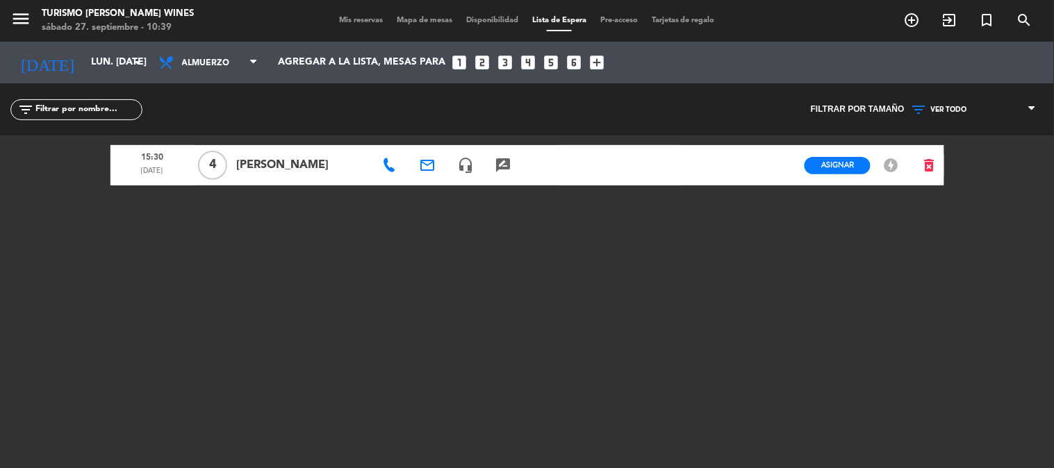
click at [352, 22] on span "Mis reservas" at bounding box center [361, 21] width 58 height 8
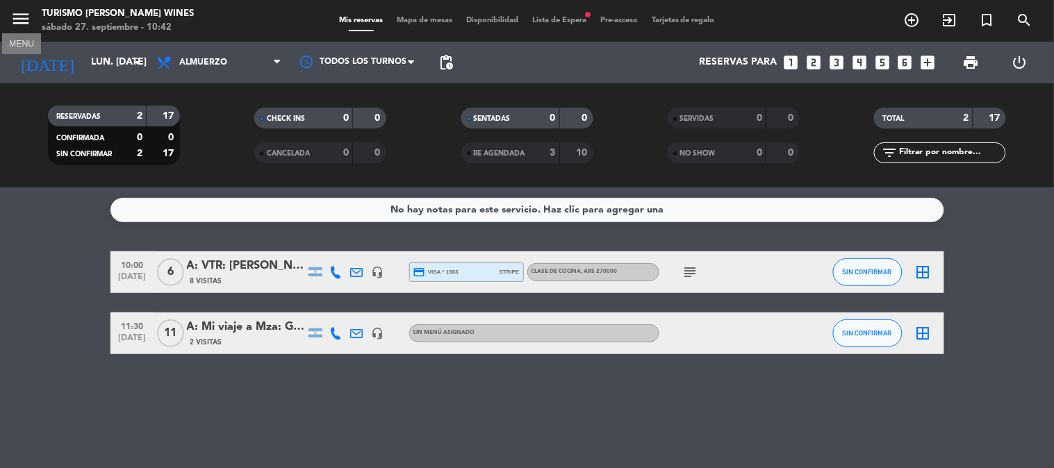
click at [25, 22] on icon "menu" at bounding box center [20, 18] width 21 height 21
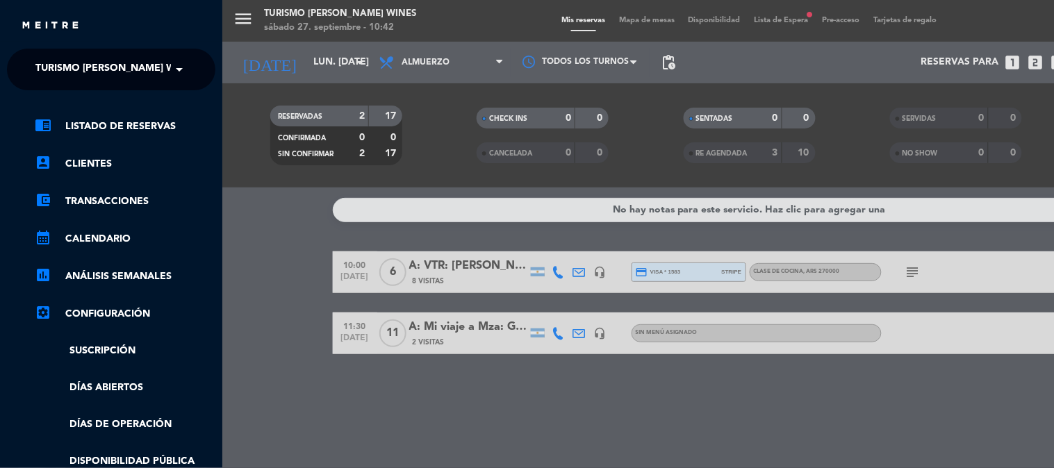
click at [63, 70] on span "Turismo [PERSON_NAME] Wines" at bounding box center [116, 69] width 163 height 29
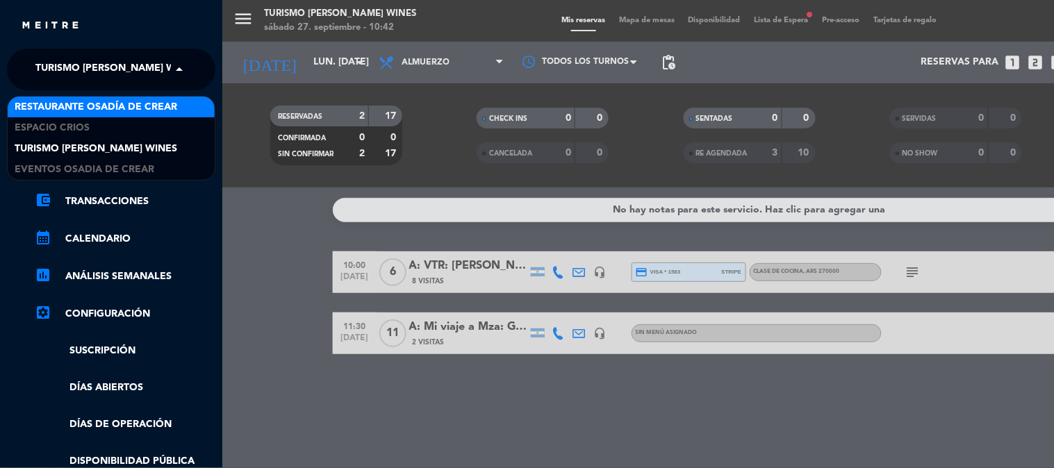
click at [115, 110] on span "Restaurante Osadía de Crear" at bounding box center [96, 107] width 163 height 16
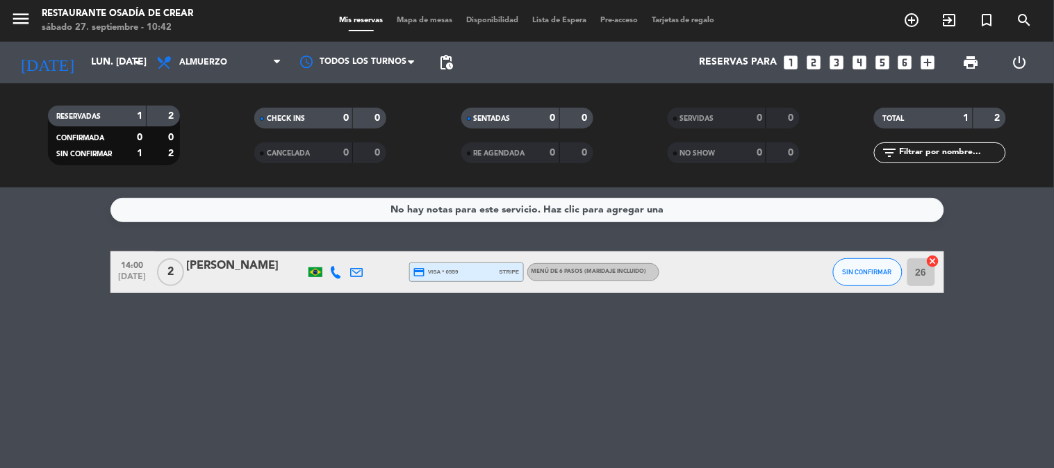
click at [8, 24] on div "menu Restaurante Osadía [PERSON_NAME] sábado 27. septiembre - 10:42" at bounding box center [131, 21] width 263 height 33
click at [17, 19] on icon "menu" at bounding box center [20, 18] width 21 height 21
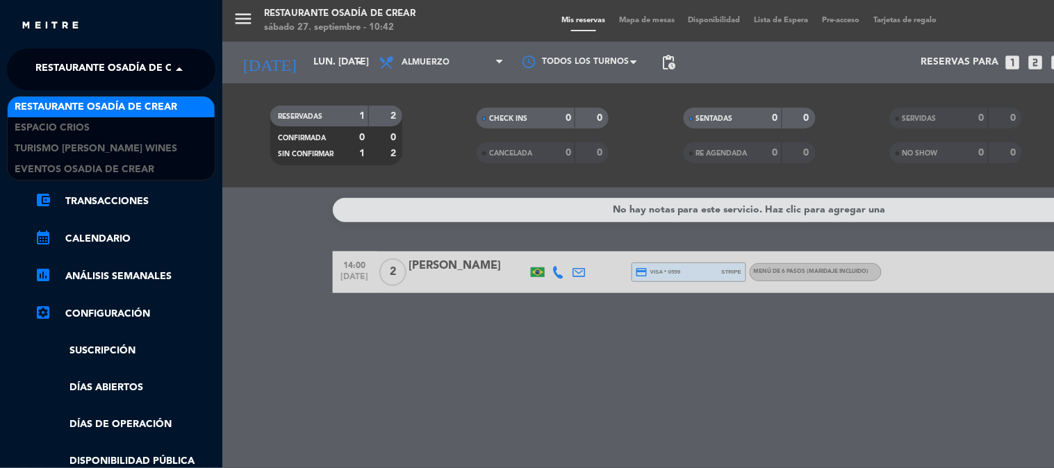
click at [63, 65] on span "Restaurante Osadía de Crear" at bounding box center [116, 69] width 163 height 29
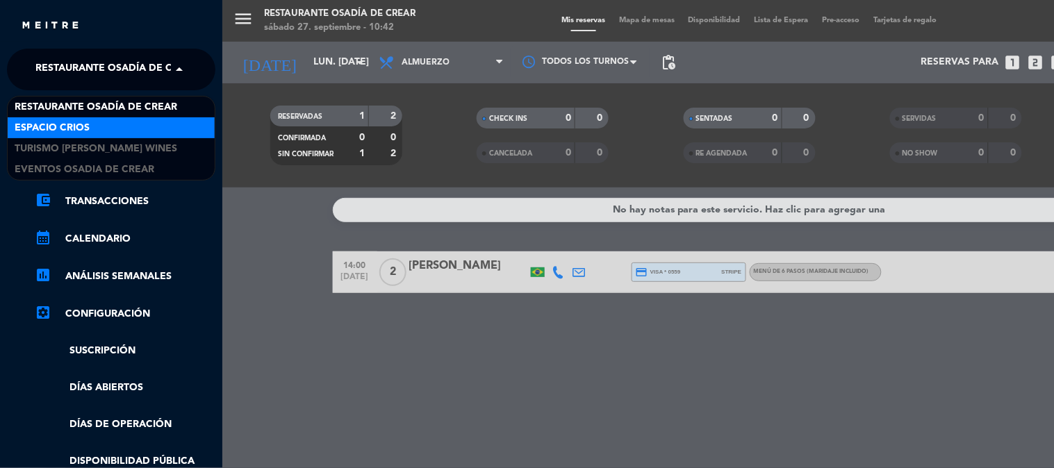
click at [135, 133] on div "Espacio Crios" at bounding box center [111, 127] width 207 height 21
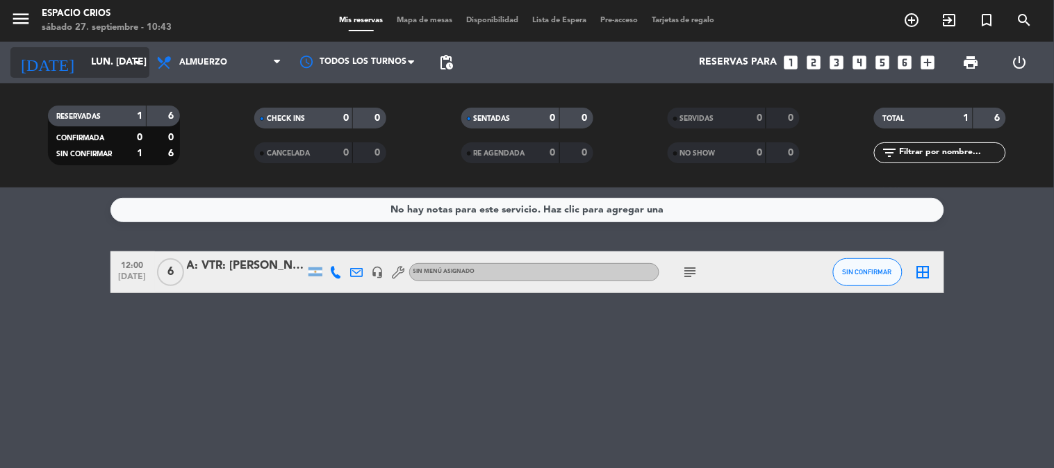
click at [92, 59] on input "lun. [DATE]" at bounding box center [150, 62] width 132 height 25
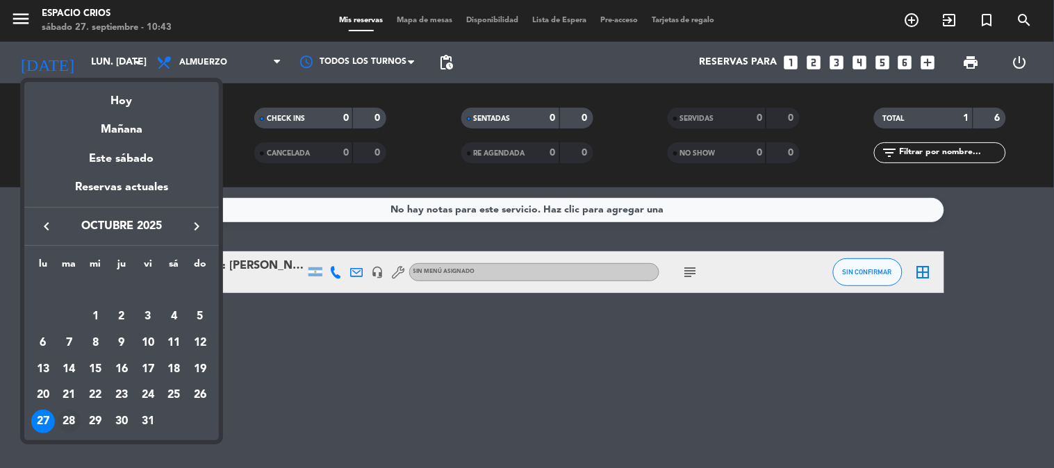
click at [67, 422] on div "28" at bounding box center [70, 422] width 24 height 24
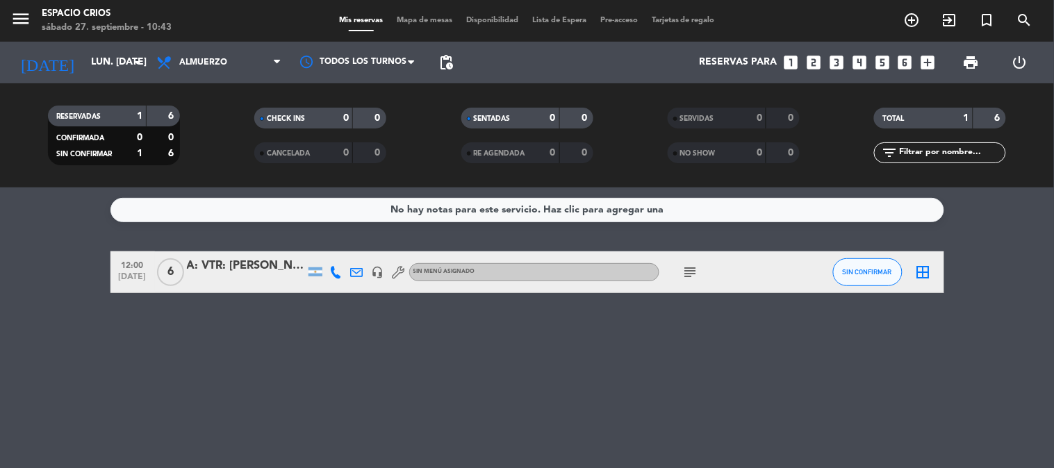
type input "[DATE] oct."
click at [26, 15] on icon "menu" at bounding box center [20, 18] width 21 height 21
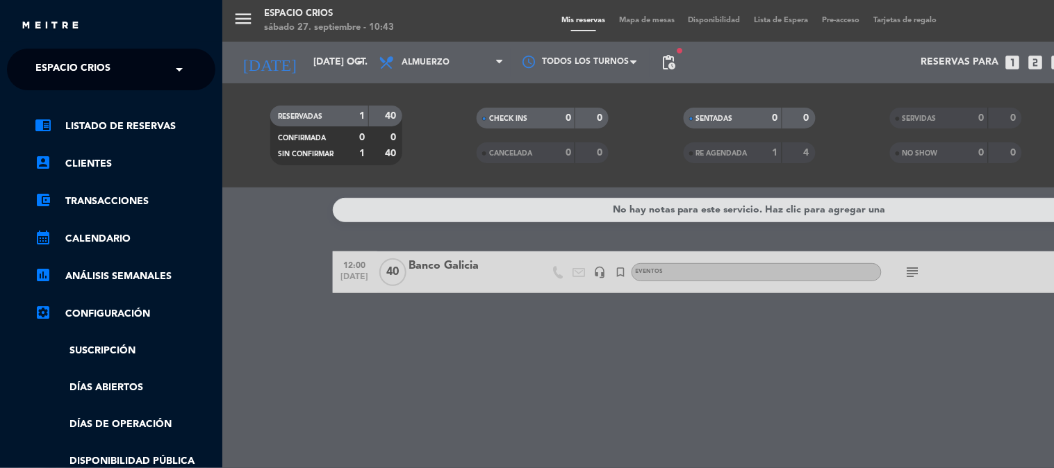
click at [103, 74] on span "Espacio Crios" at bounding box center [72, 69] width 75 height 29
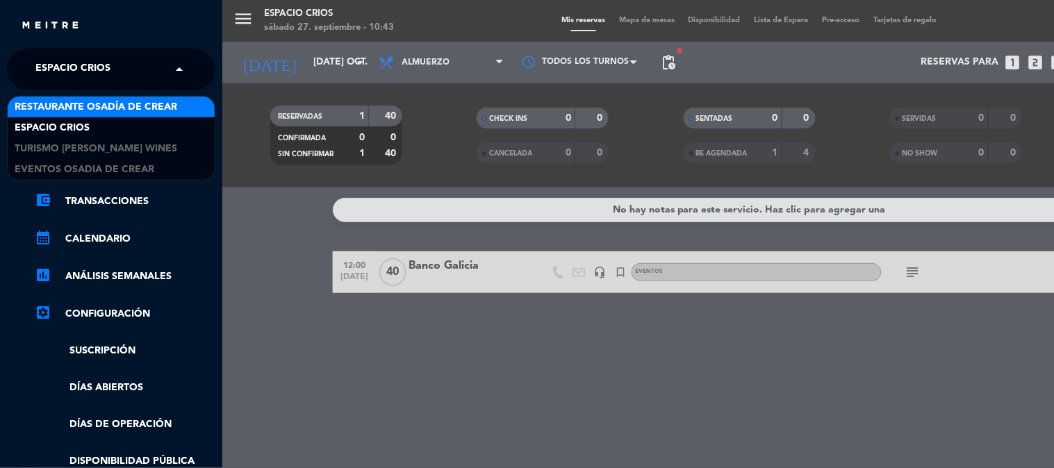
click at [112, 115] on div "Restaurante Osadía de Crear" at bounding box center [111, 107] width 207 height 21
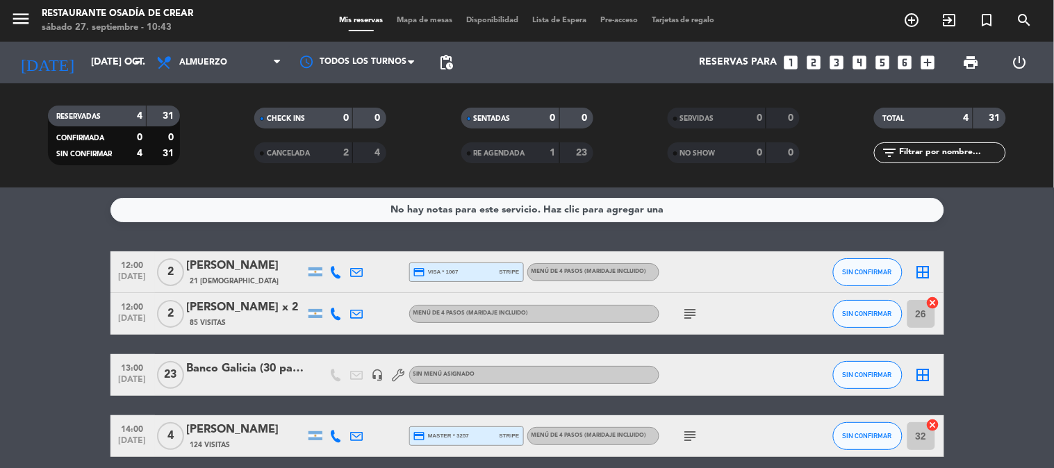
click at [231, 264] on div "[PERSON_NAME]" at bounding box center [246, 266] width 118 height 18
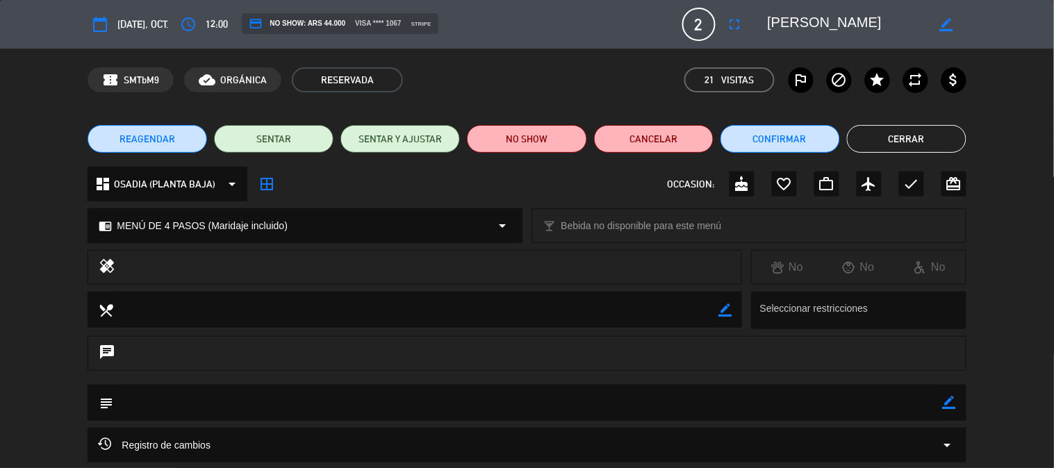
click at [945, 403] on icon "border_color" at bounding box center [949, 402] width 13 height 13
click at [936, 400] on textarea at bounding box center [527, 402] width 829 height 35
type textarea "l"
type textarea "Ñ"
type textarea "LLEGAN 12:30"
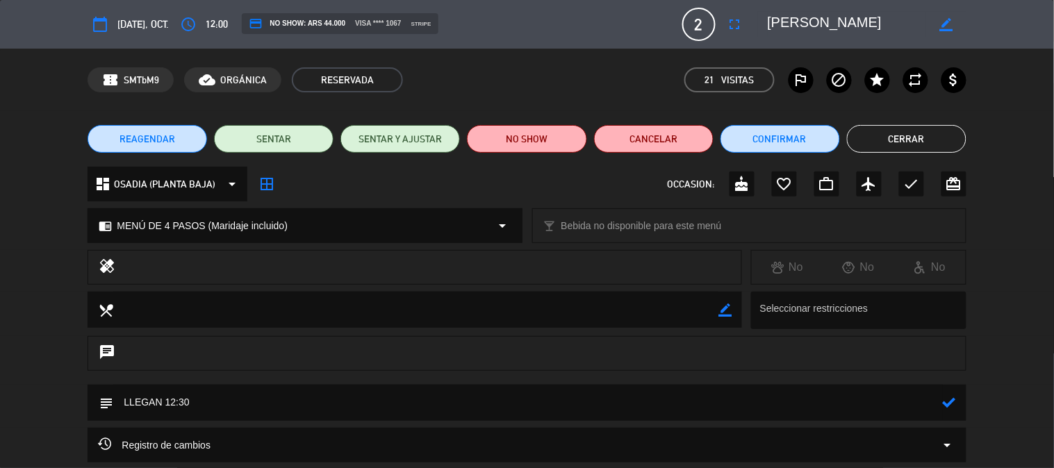
click at [943, 408] on icon at bounding box center [949, 402] width 13 height 13
